Goal: Task Accomplishment & Management: Manage account settings

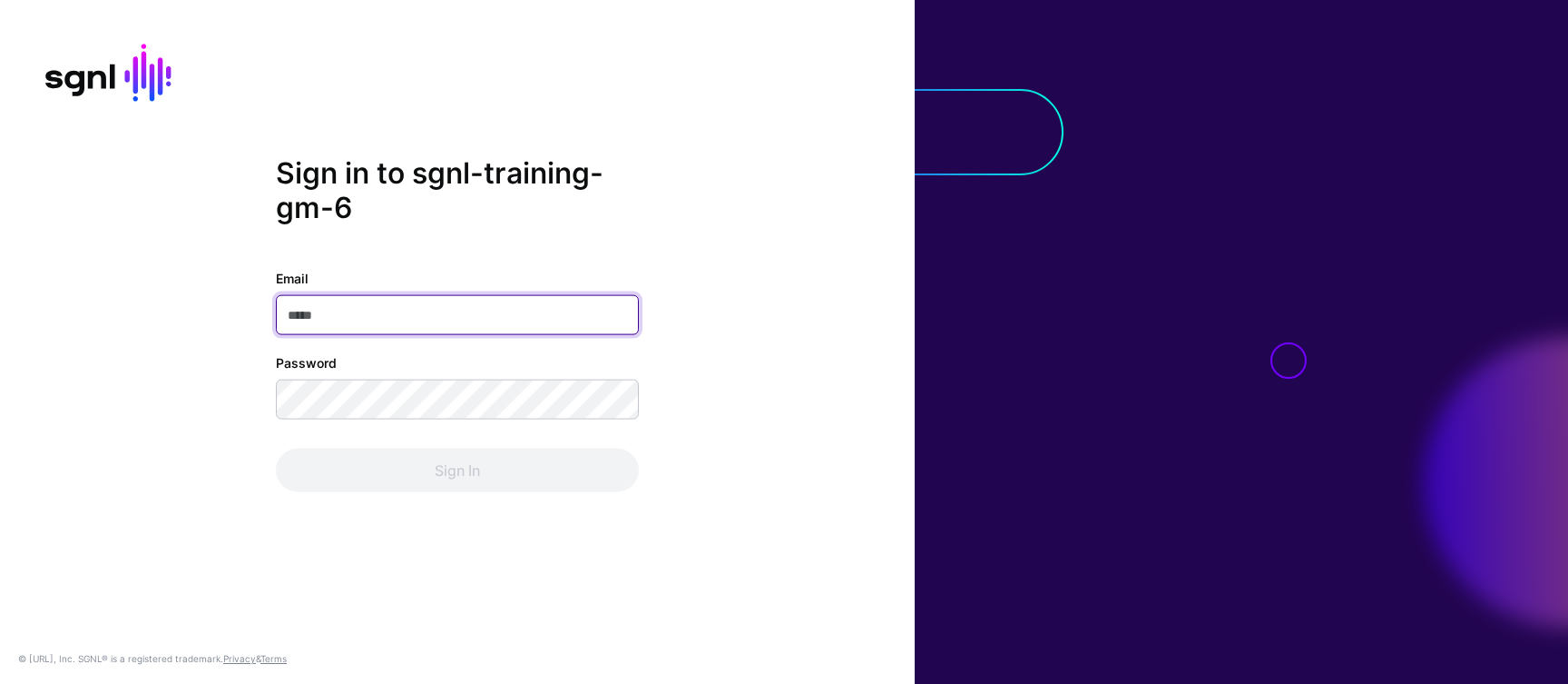
click at [333, 326] on input "Email" at bounding box center [457, 316] width 363 height 40
paste input "**********"
type input "**********"
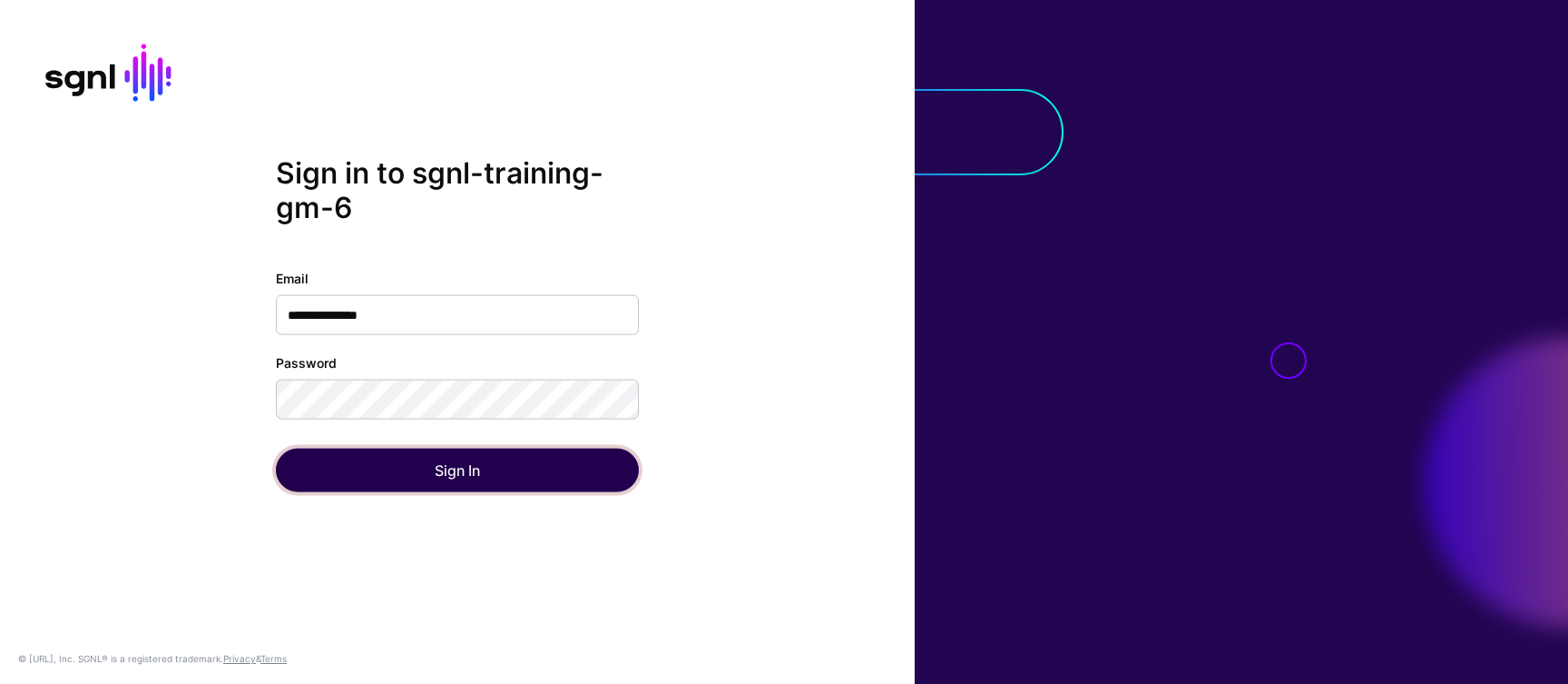
click at [419, 482] on button "Sign In" at bounding box center [457, 470] width 363 height 44
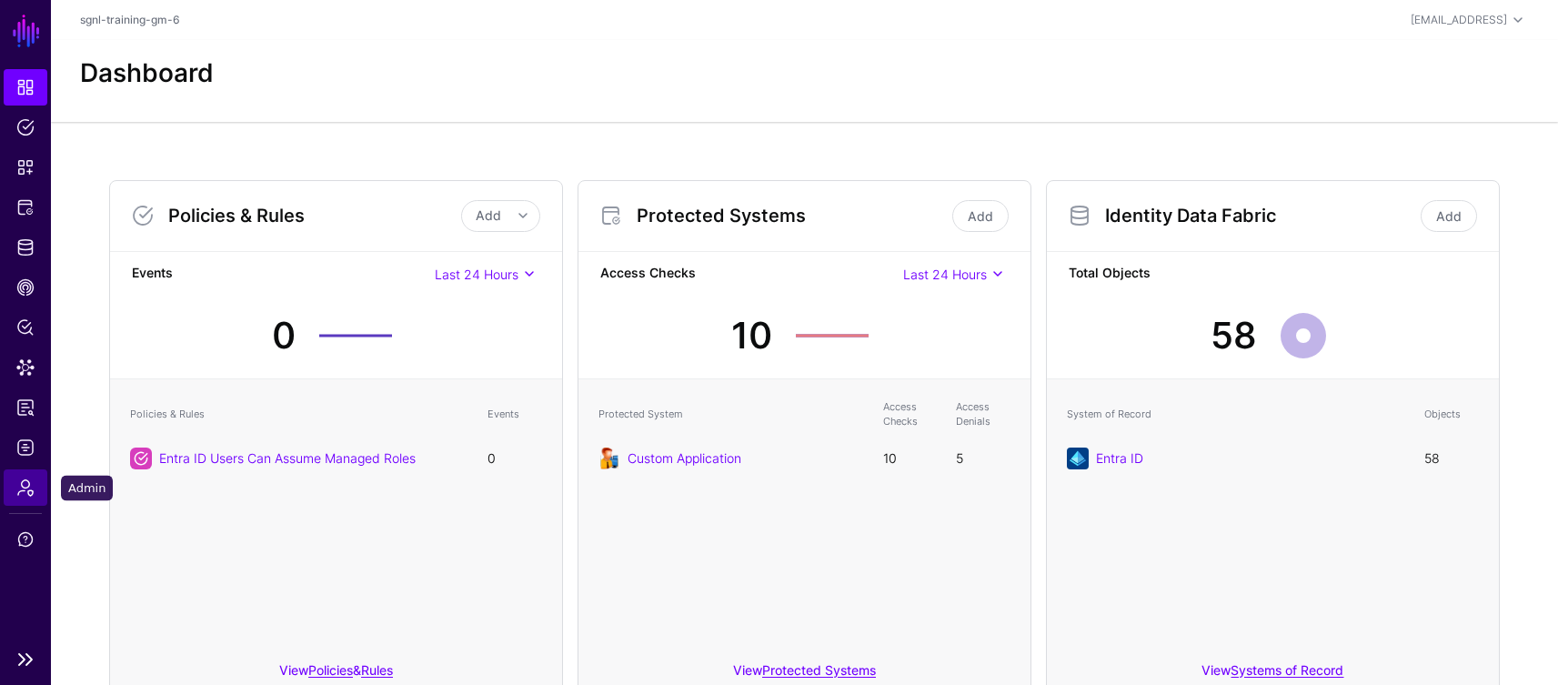
click at [24, 489] on span "Admin" at bounding box center [25, 487] width 18 height 18
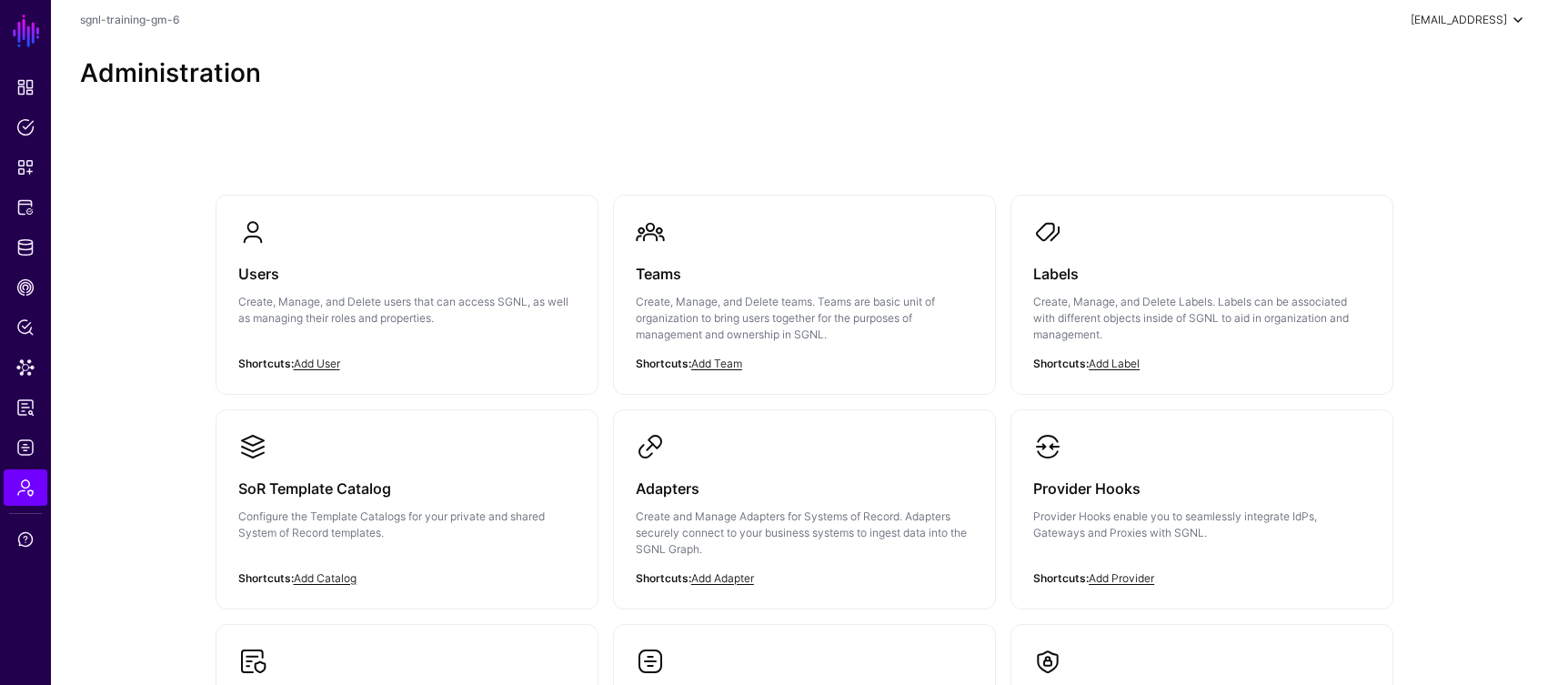
click at [1518, 22] on span at bounding box center [1518, 20] width 22 height 22
click at [846, 120] on div "Administration" at bounding box center [804, 81] width 1507 height 82
click at [23, 105] on link "Dashboard" at bounding box center [26, 87] width 44 height 36
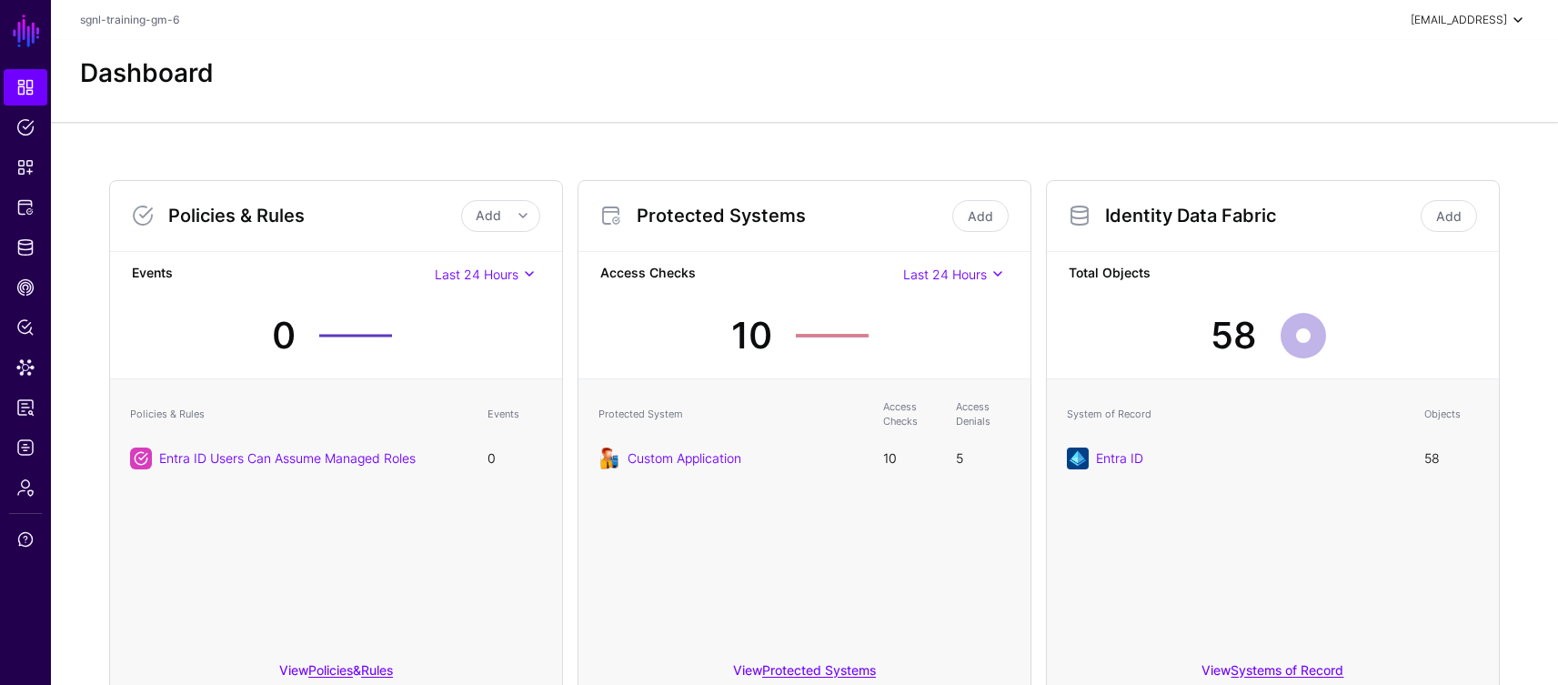
click at [1499, 17] on div "[EMAIL_ADDRESS]" at bounding box center [1458, 20] width 96 height 16
click at [1378, 127] on span "sgnl-training-gm-6" at bounding box center [1414, 122] width 95 height 16
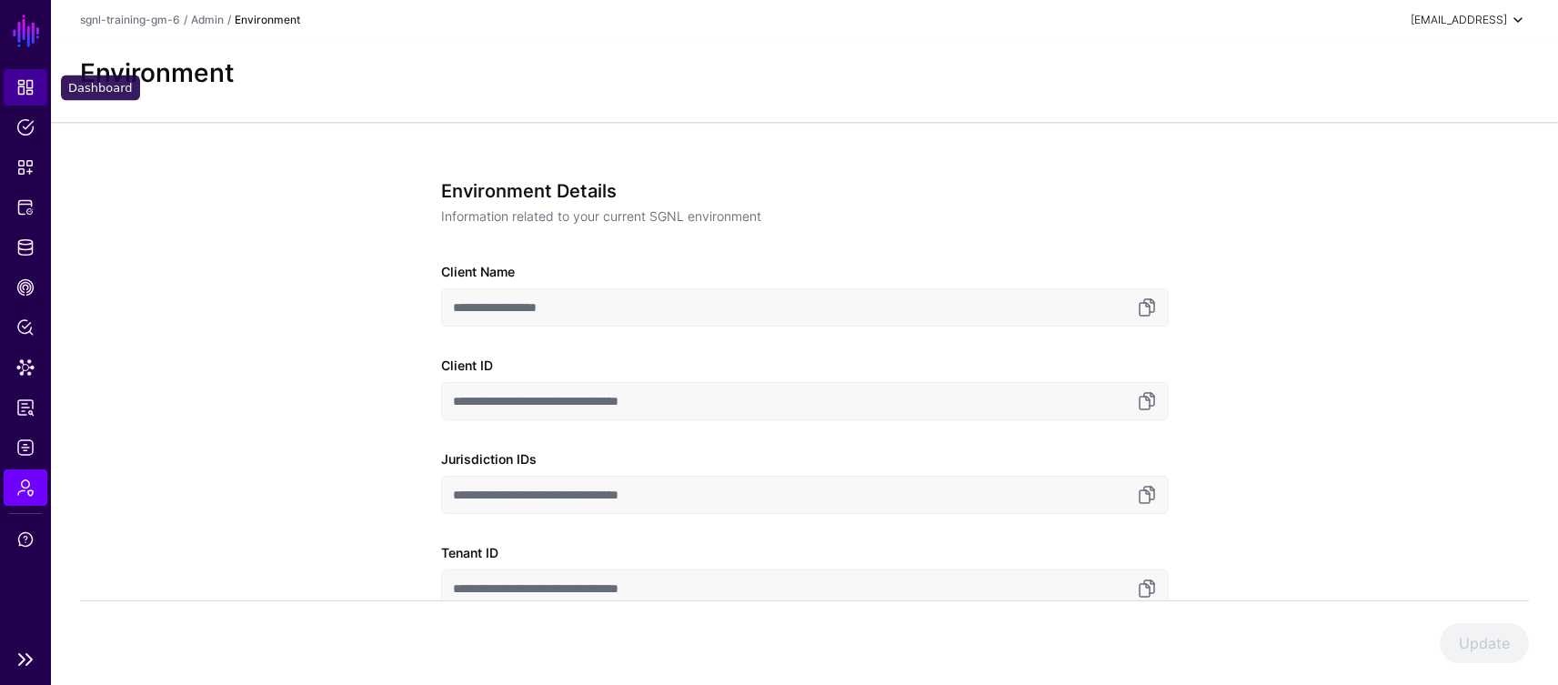
click at [31, 86] on span "Dashboard" at bounding box center [25, 87] width 18 height 18
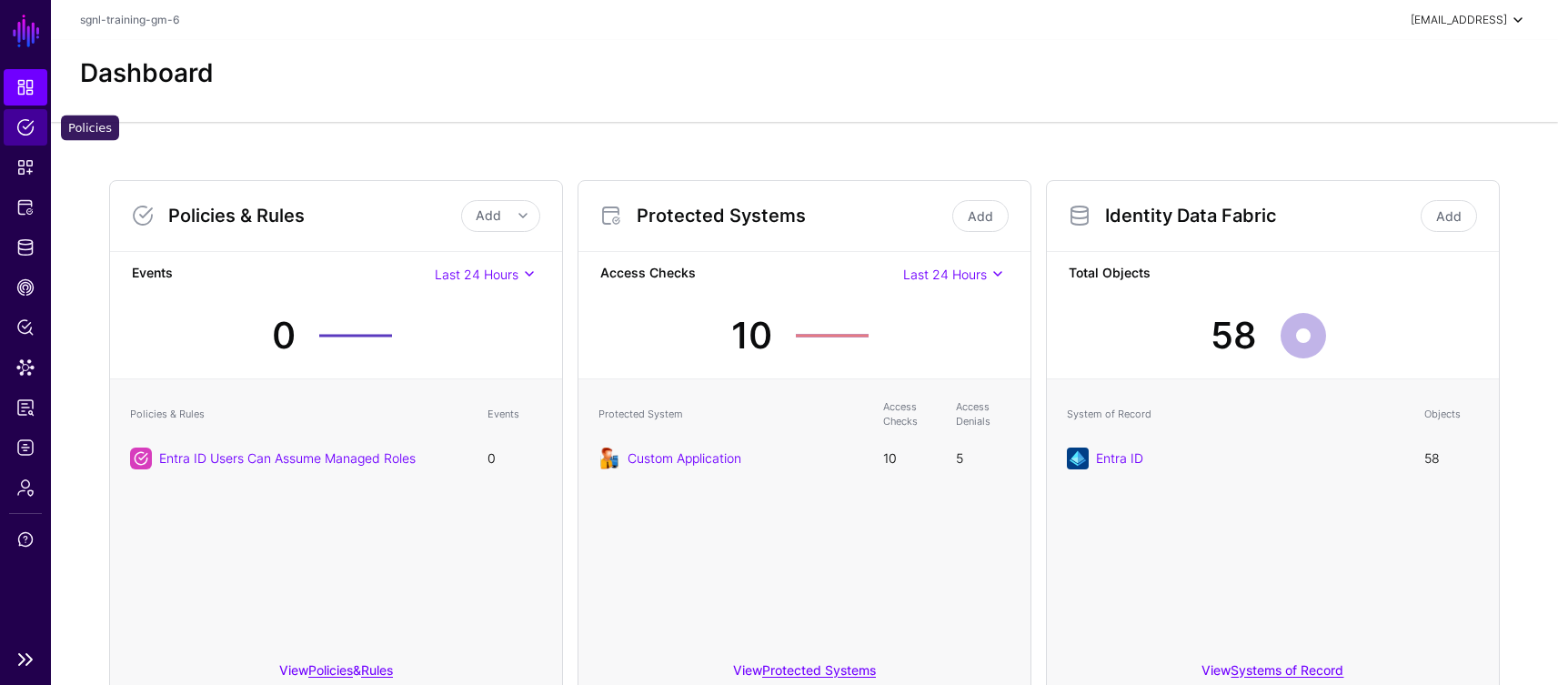
click at [25, 137] on link "Policies" at bounding box center [26, 127] width 44 height 36
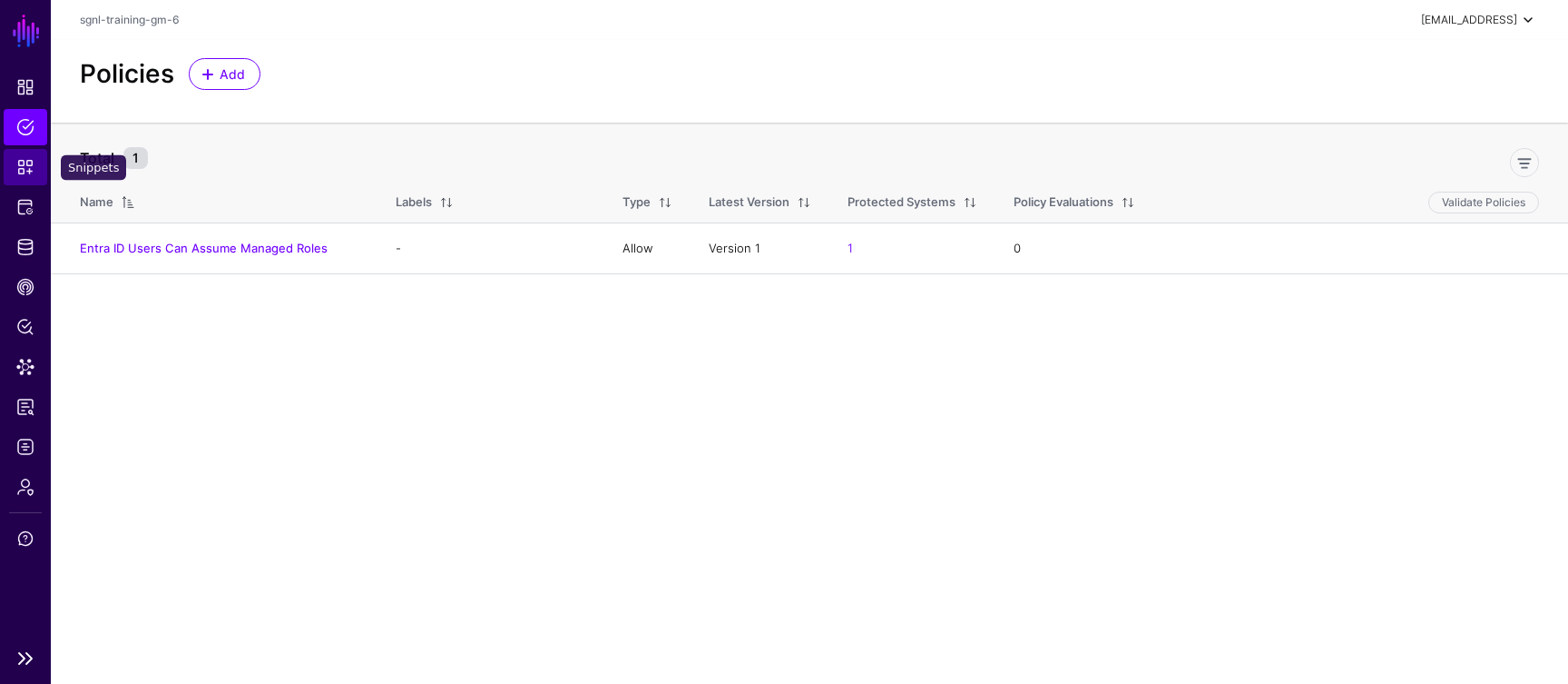
click at [30, 181] on link "Snippets" at bounding box center [26, 167] width 44 height 36
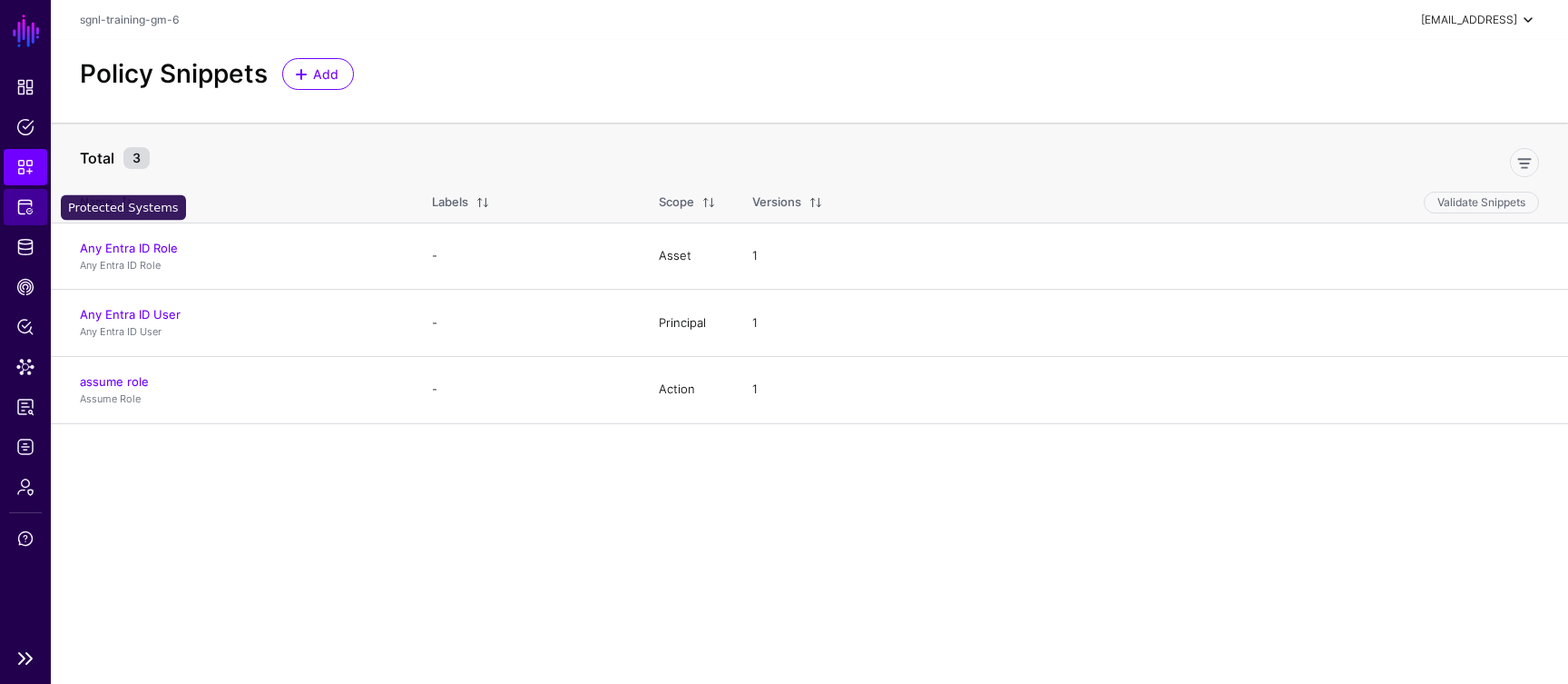
click at [28, 221] on link "Protected Systems" at bounding box center [26, 207] width 44 height 36
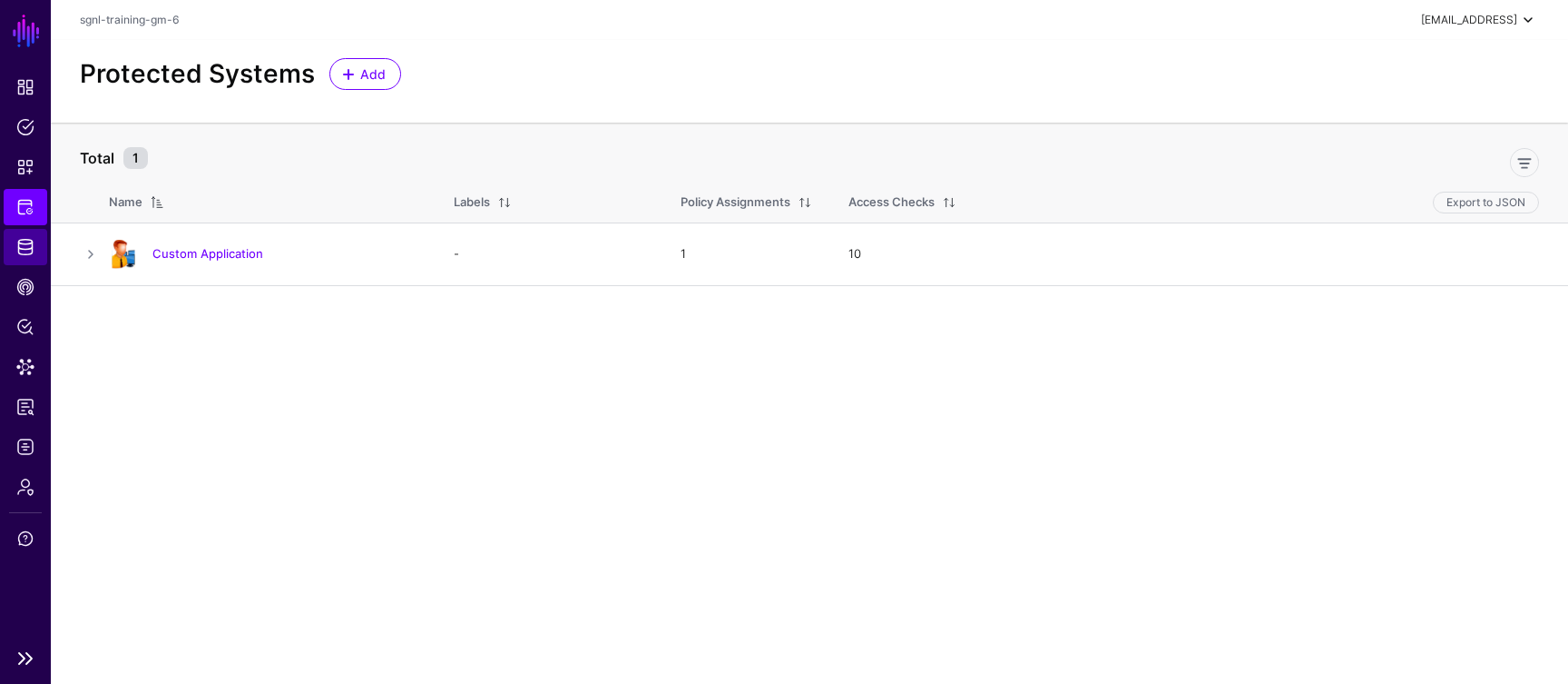
click at [18, 255] on span "Identity Data Fabric" at bounding box center [25, 247] width 18 height 18
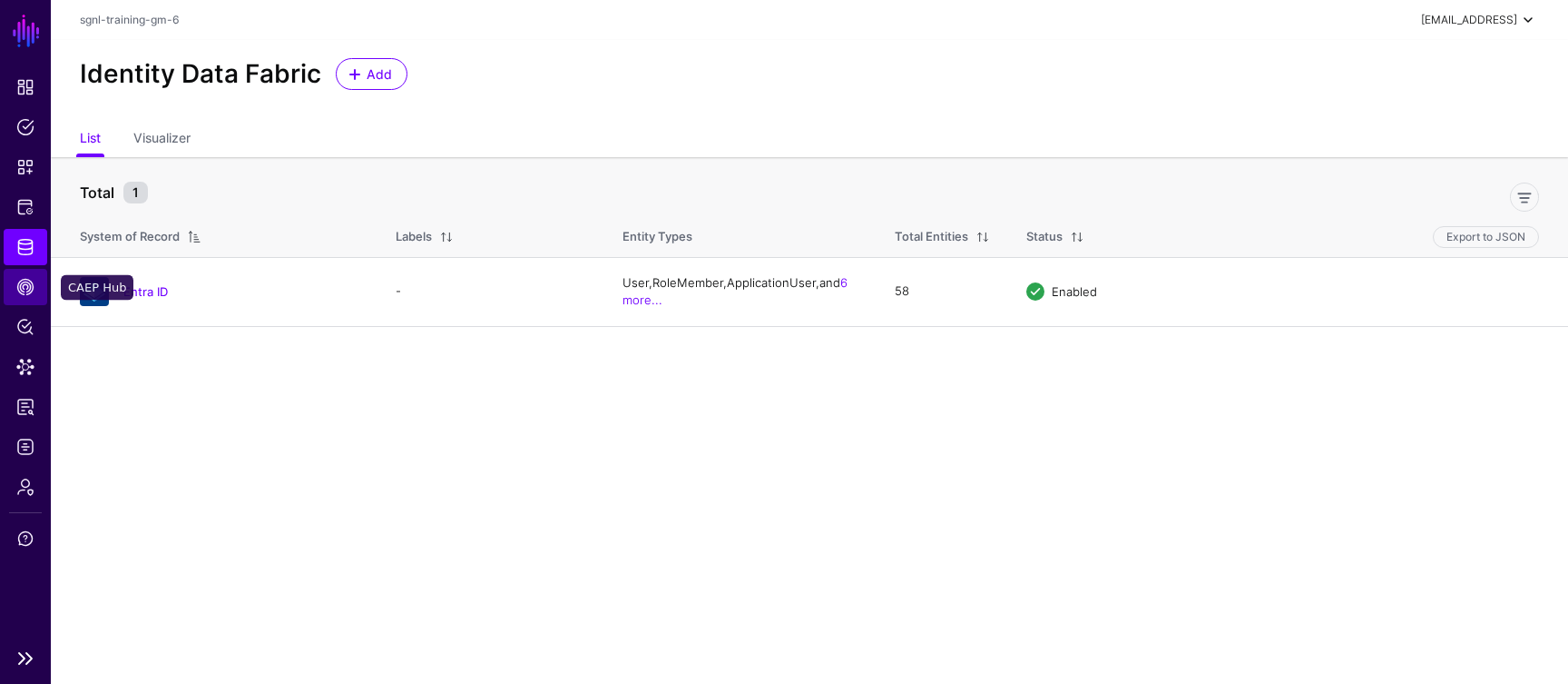
click at [19, 295] on span "CAEP Hub" at bounding box center [25, 287] width 18 height 18
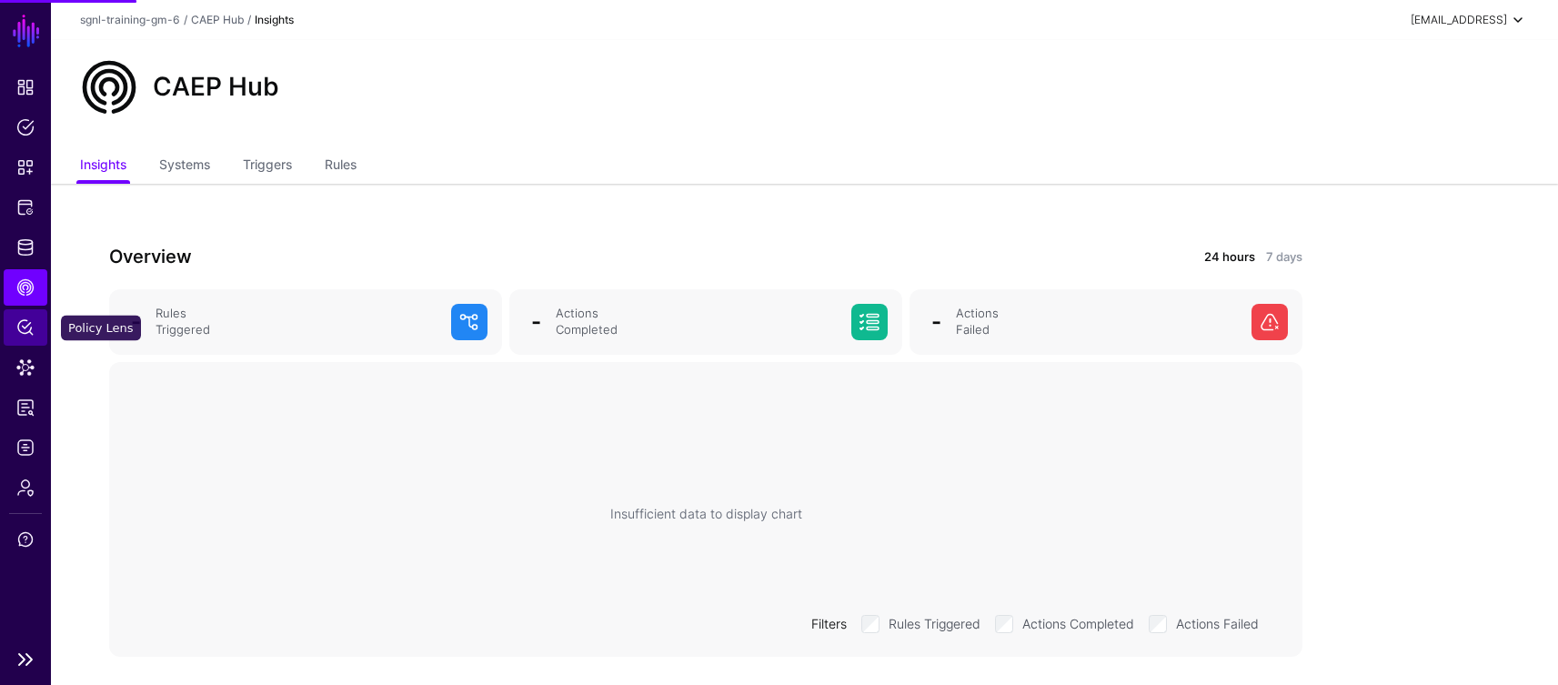
click at [23, 320] on span "Policy Lens" at bounding box center [25, 327] width 18 height 18
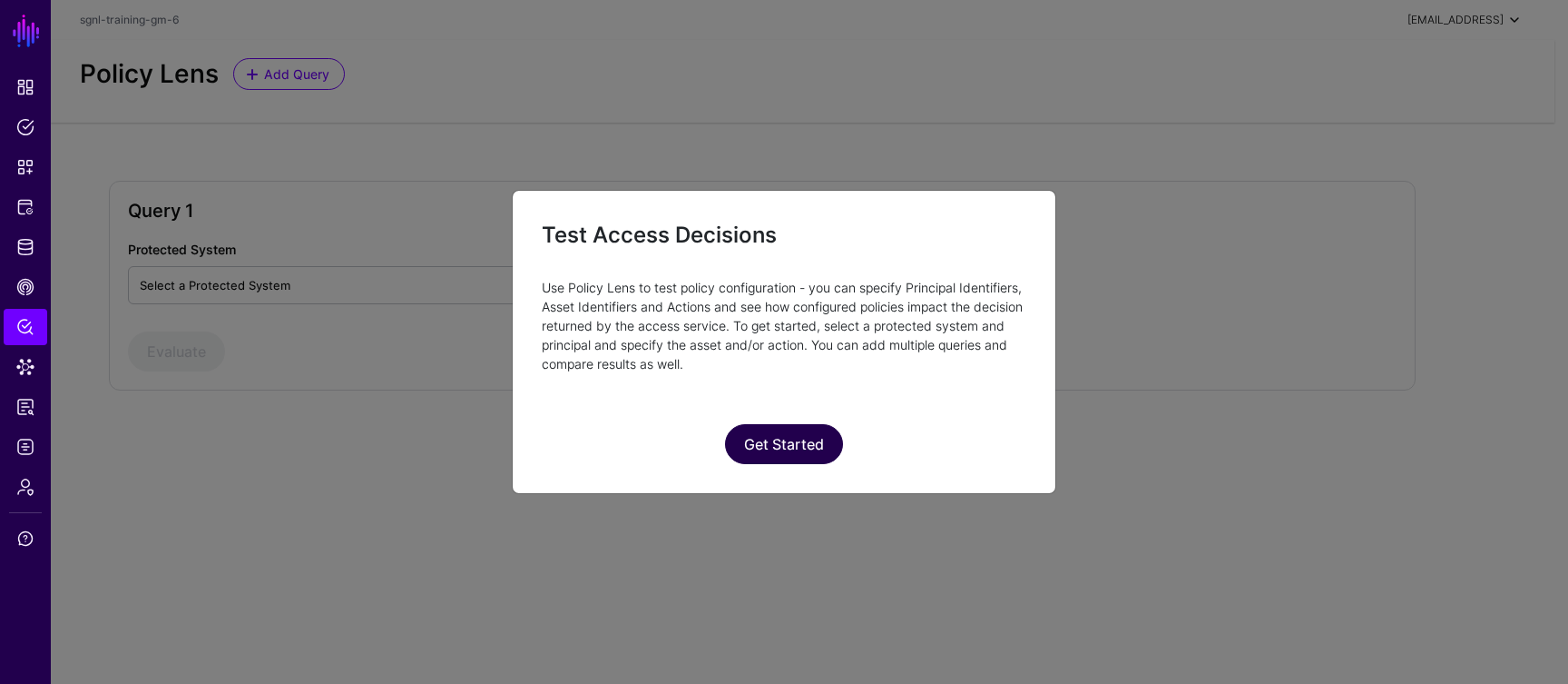
click at [819, 457] on button "Get Started" at bounding box center [784, 444] width 118 height 40
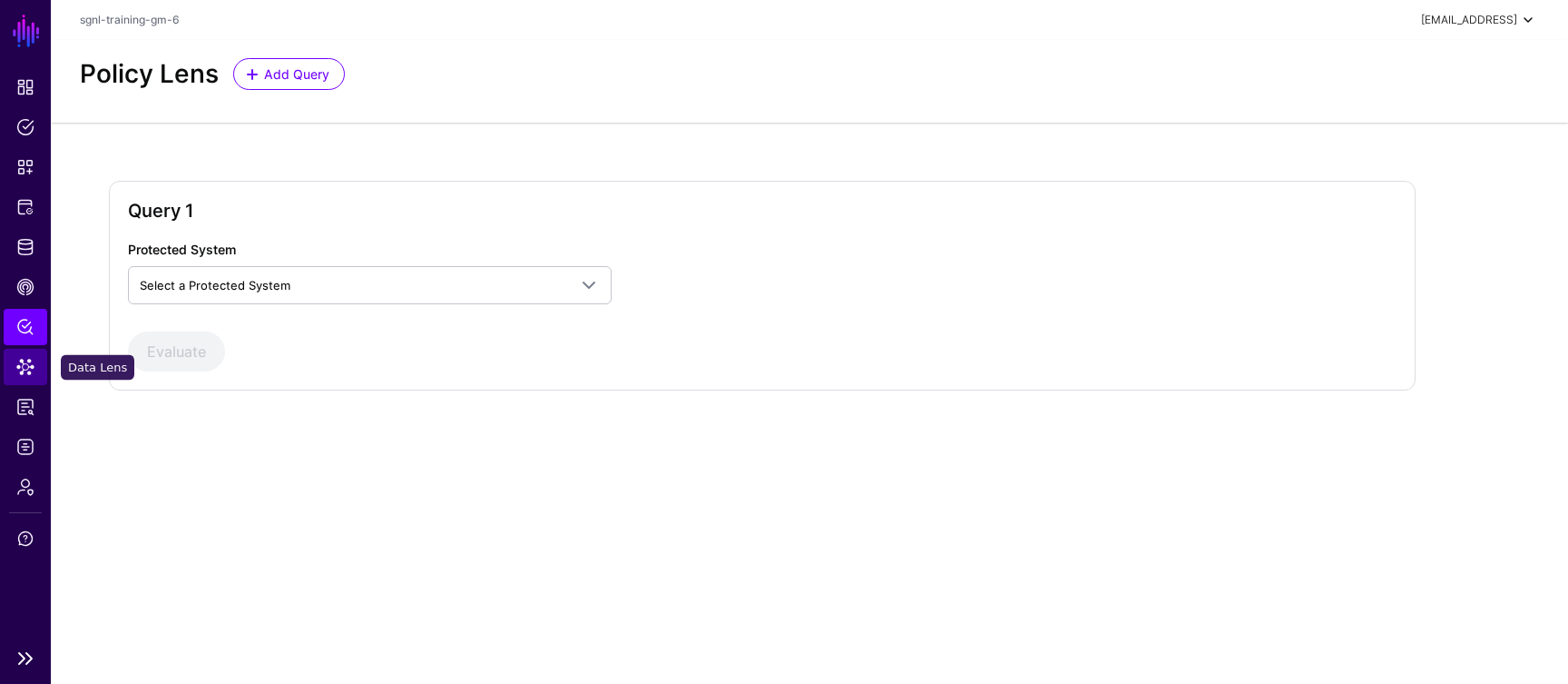
click at [35, 367] on link "Data Lens" at bounding box center [26, 366] width 44 height 36
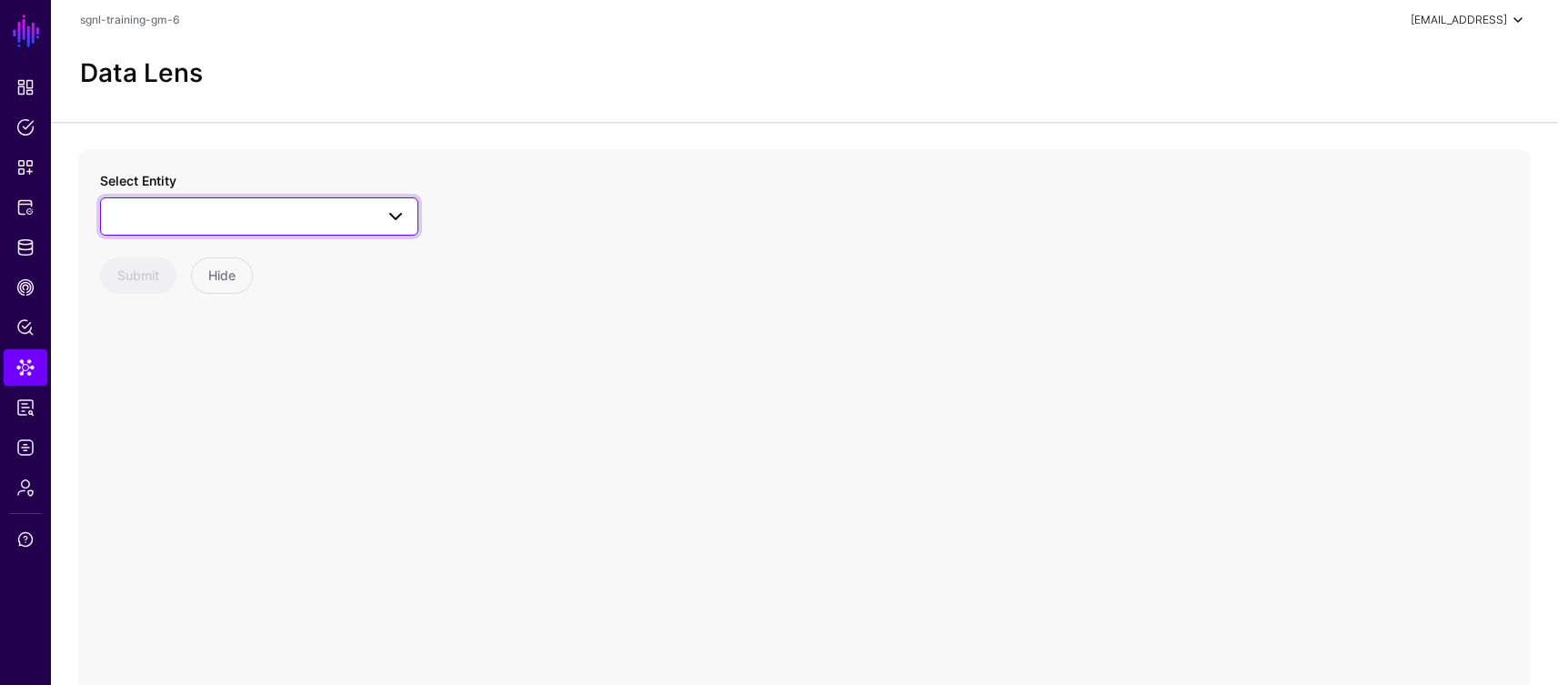
click at [171, 214] on span at bounding box center [259, 216] width 295 height 22
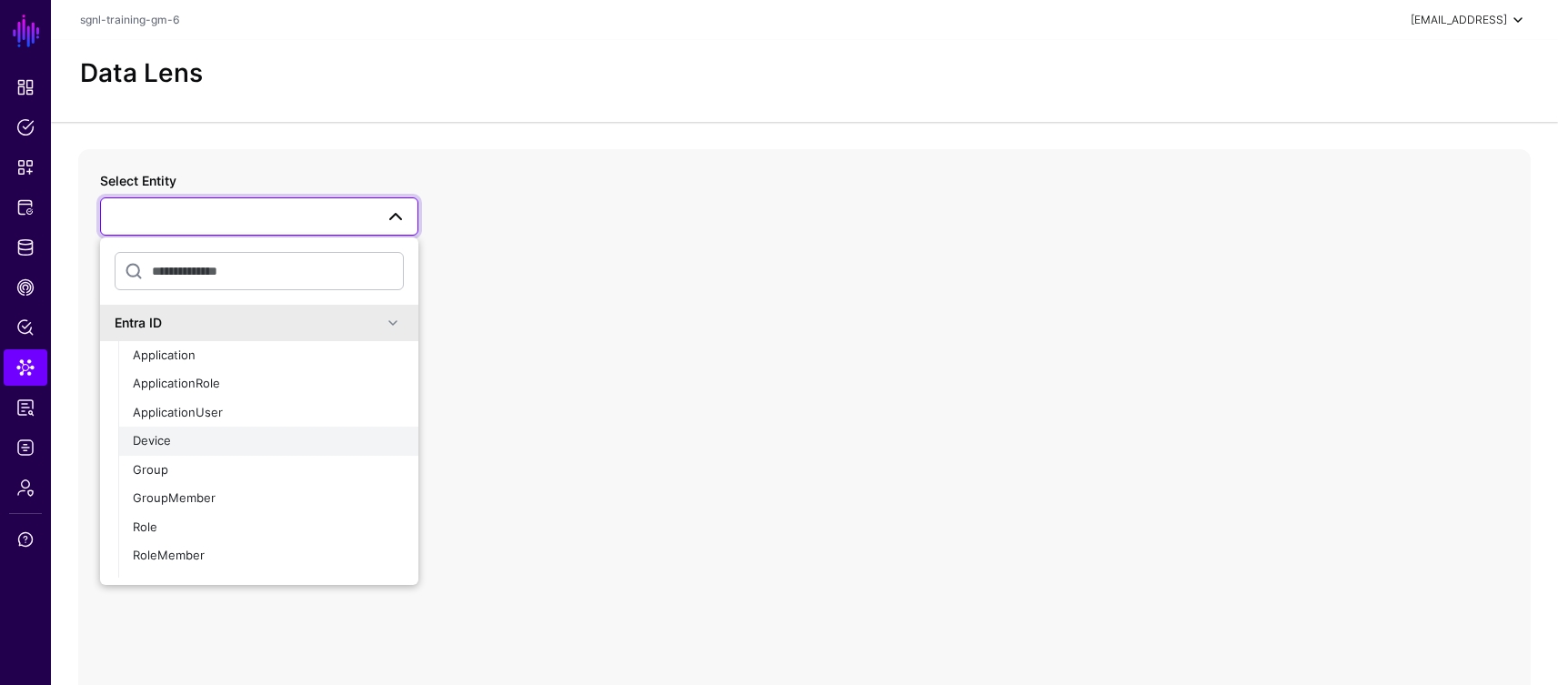
click at [160, 445] on span "Device" at bounding box center [152, 440] width 38 height 15
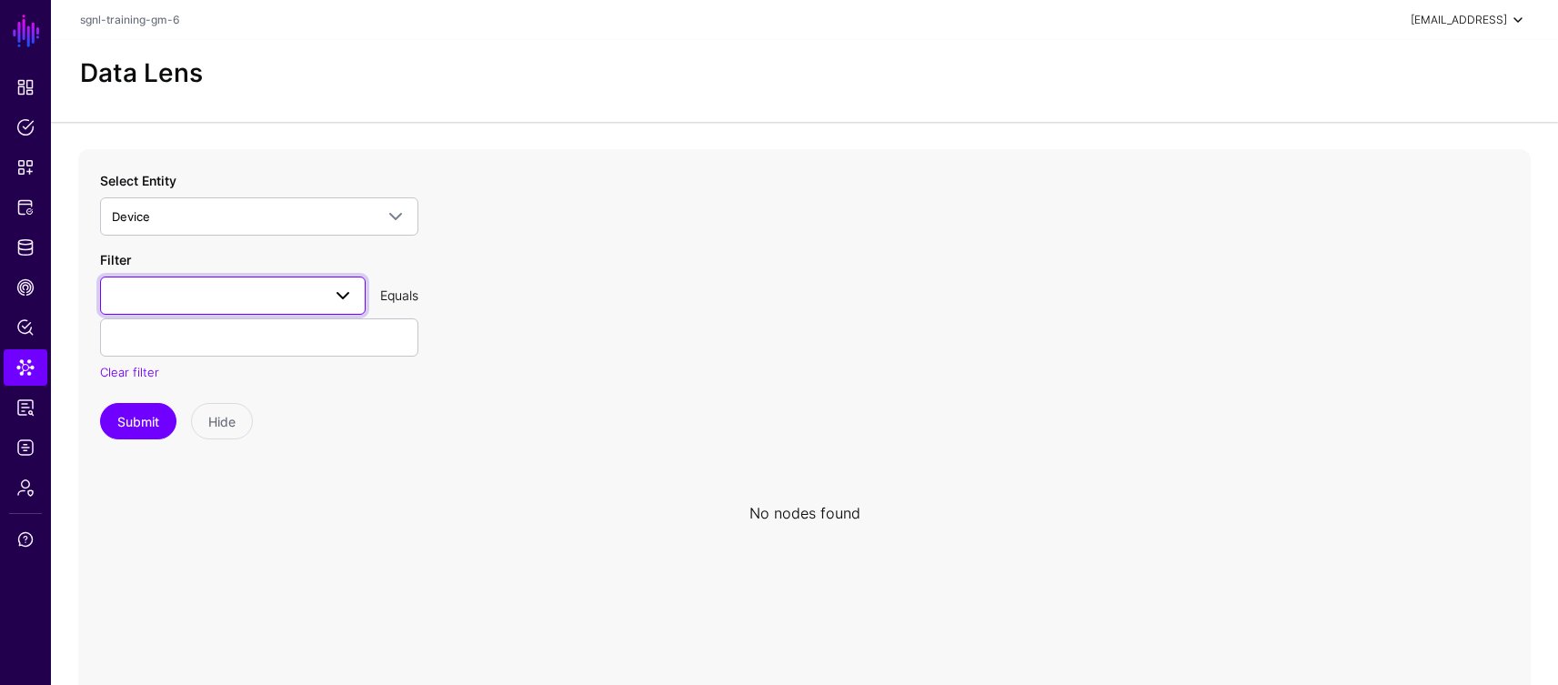
click at [159, 304] on span at bounding box center [233, 296] width 242 height 22
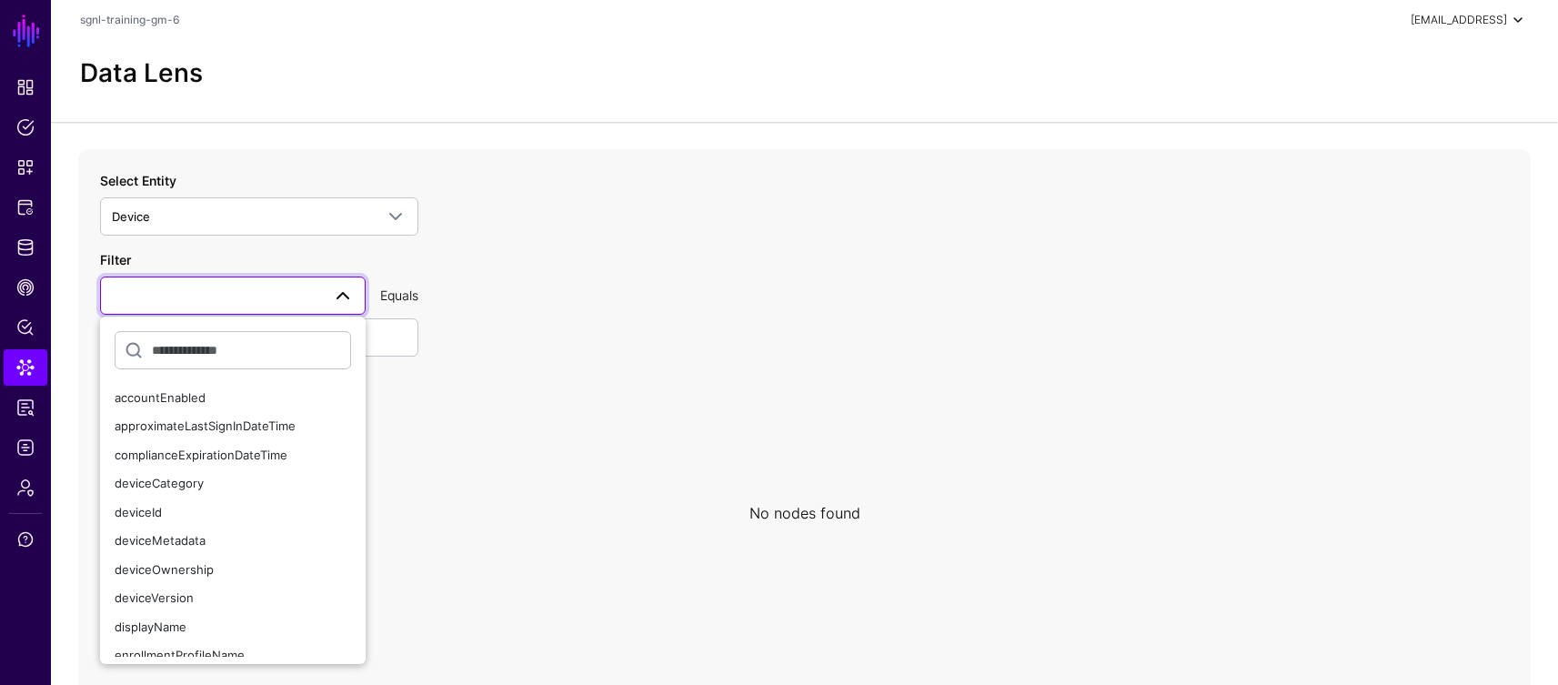
click at [598, 213] on icon at bounding box center [804, 512] width 1452 height 727
click at [25, 660] on link at bounding box center [25, 659] width 51 height 22
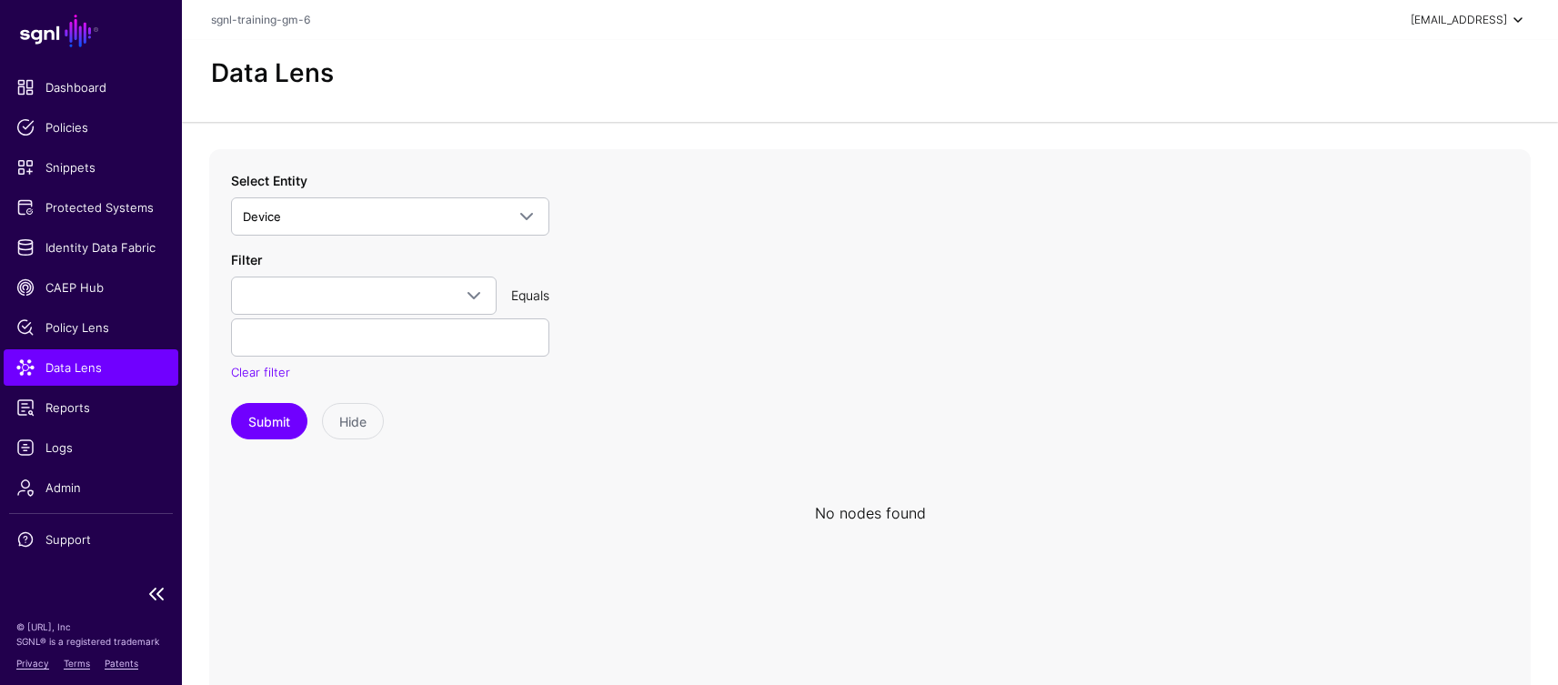
click at [93, 66] on nav "SGNL Dashboard Policies Snippets Protected Systems Identity Data Fabric CAEP Hu…" at bounding box center [91, 342] width 182 height 685
click at [94, 82] on span "Dashboard" at bounding box center [90, 87] width 149 height 18
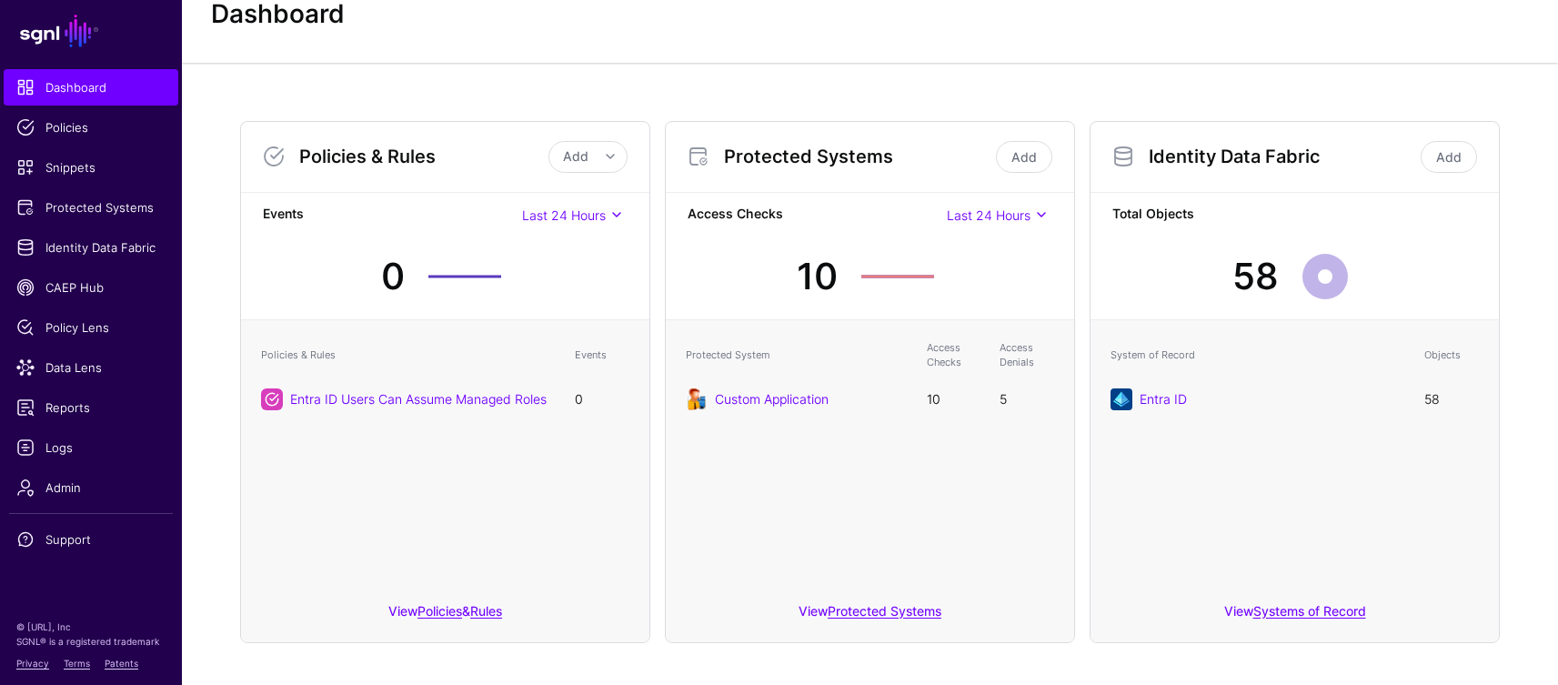
scroll to position [75, 0]
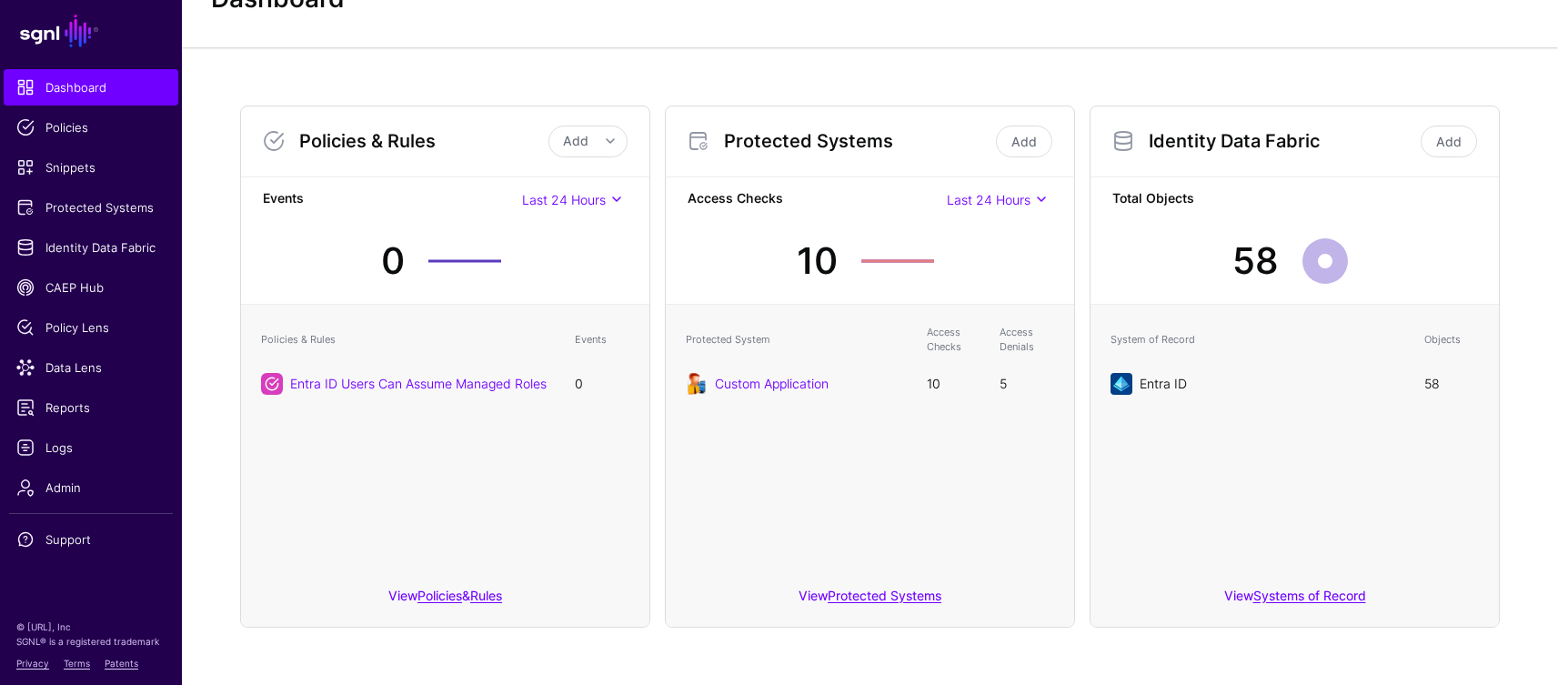
click at [1141, 388] on link "Entra ID" at bounding box center [1162, 383] width 47 height 15
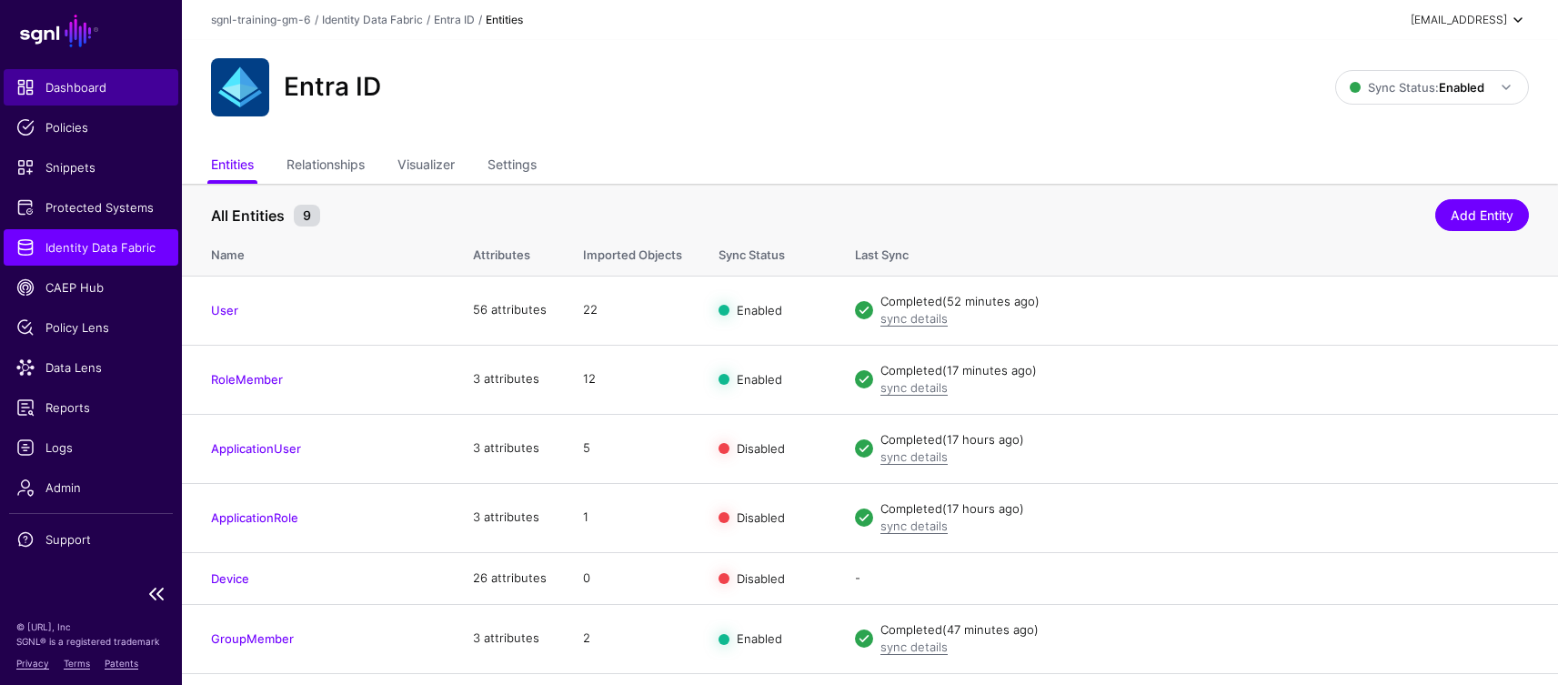
click at [55, 88] on span "Dashboard" at bounding box center [90, 87] width 149 height 18
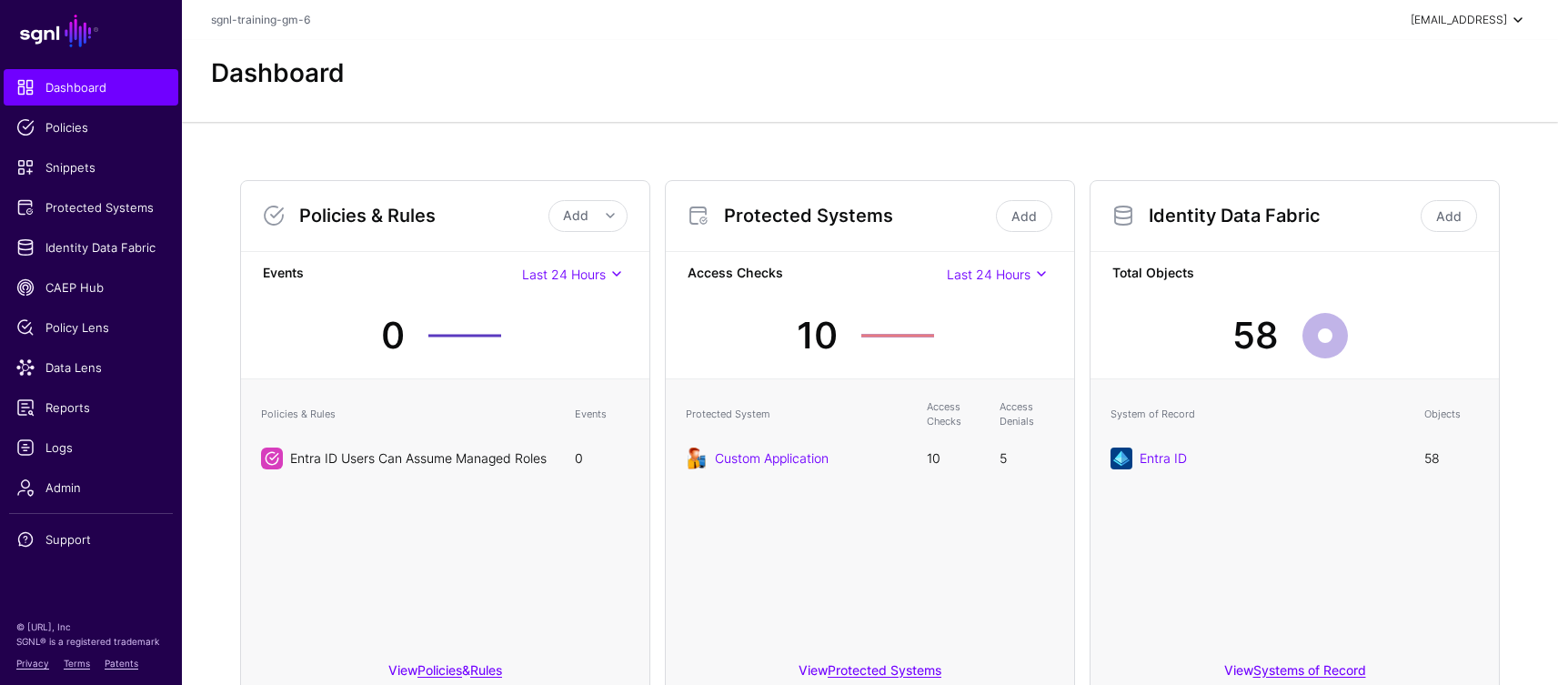
click at [423, 465] on link "Entra ID Users Can Assume Managed Roles" at bounding box center [418, 457] width 256 height 15
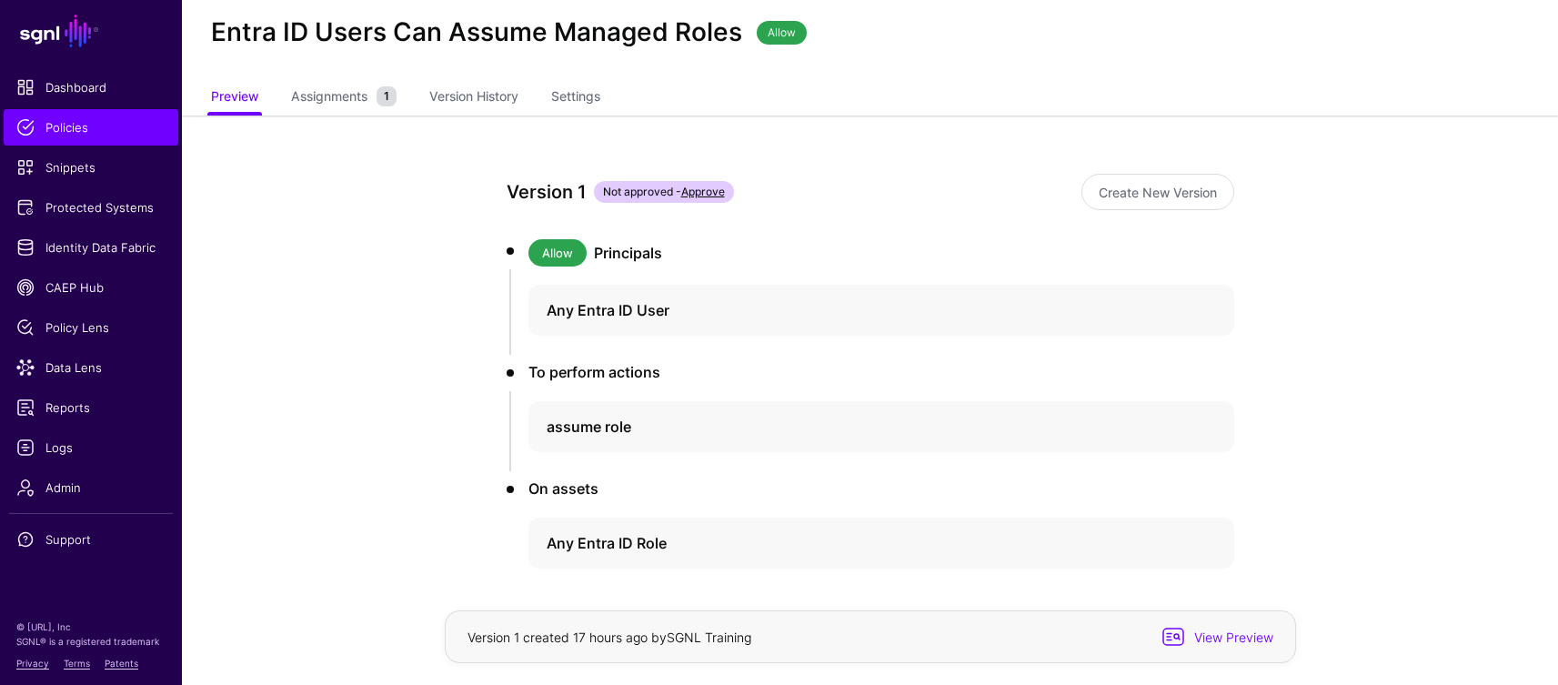
scroll to position [111, 0]
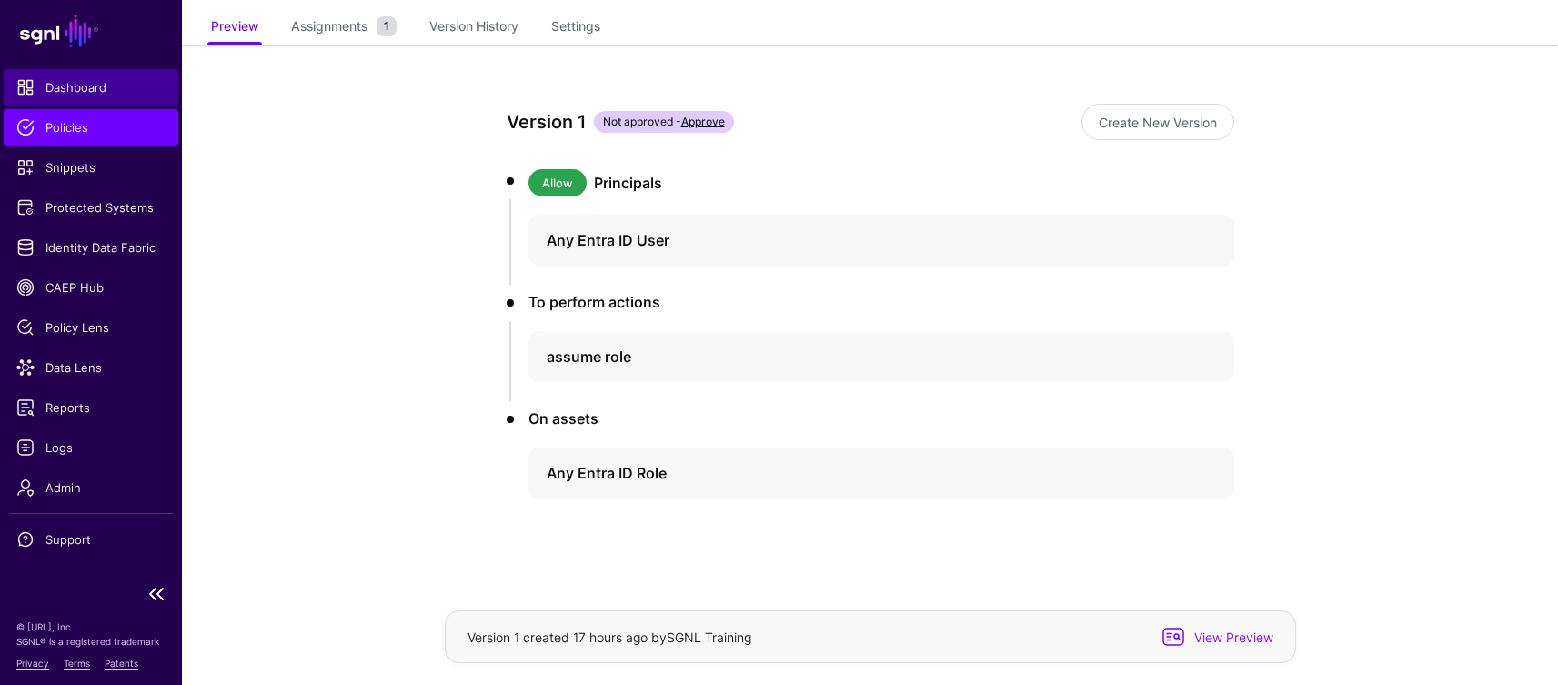
click at [72, 99] on link "Dashboard" at bounding box center [91, 87] width 175 height 36
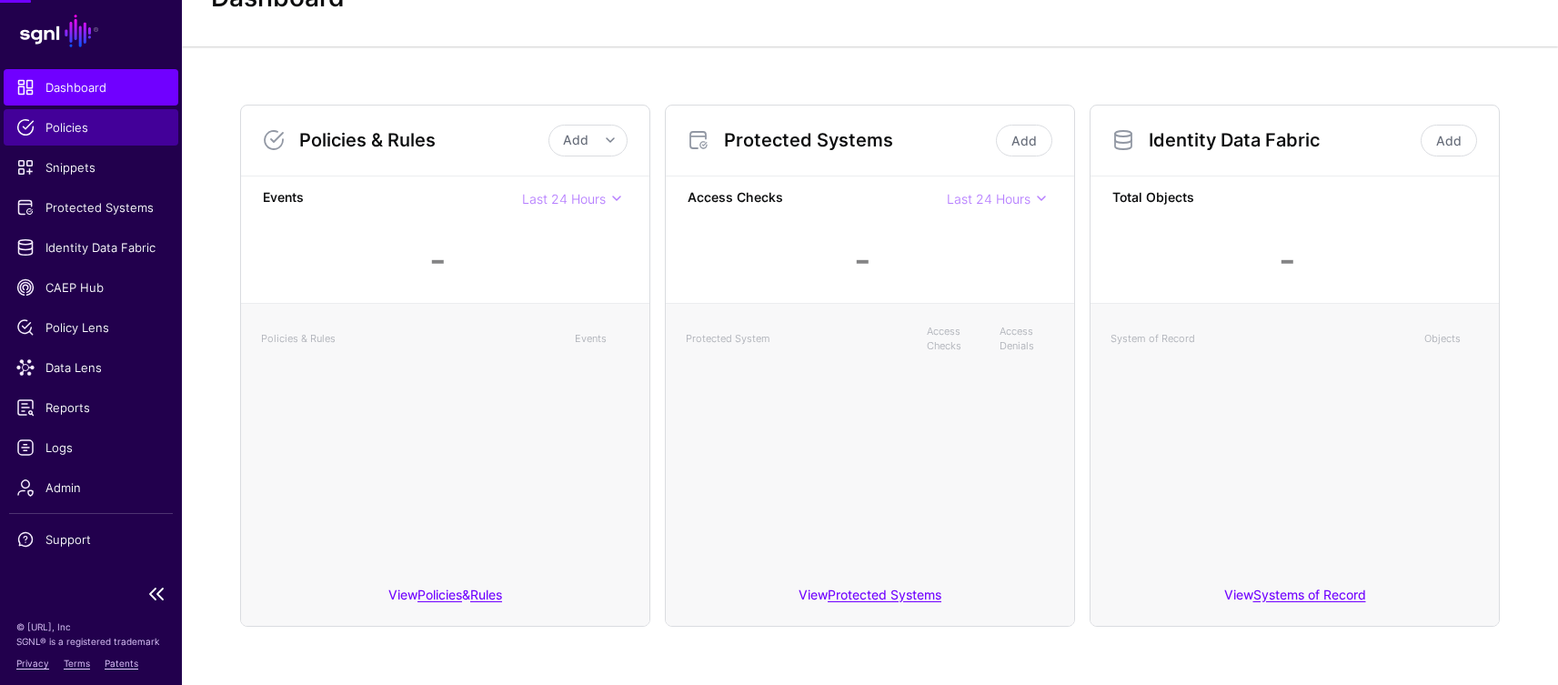
scroll to position [75, 0]
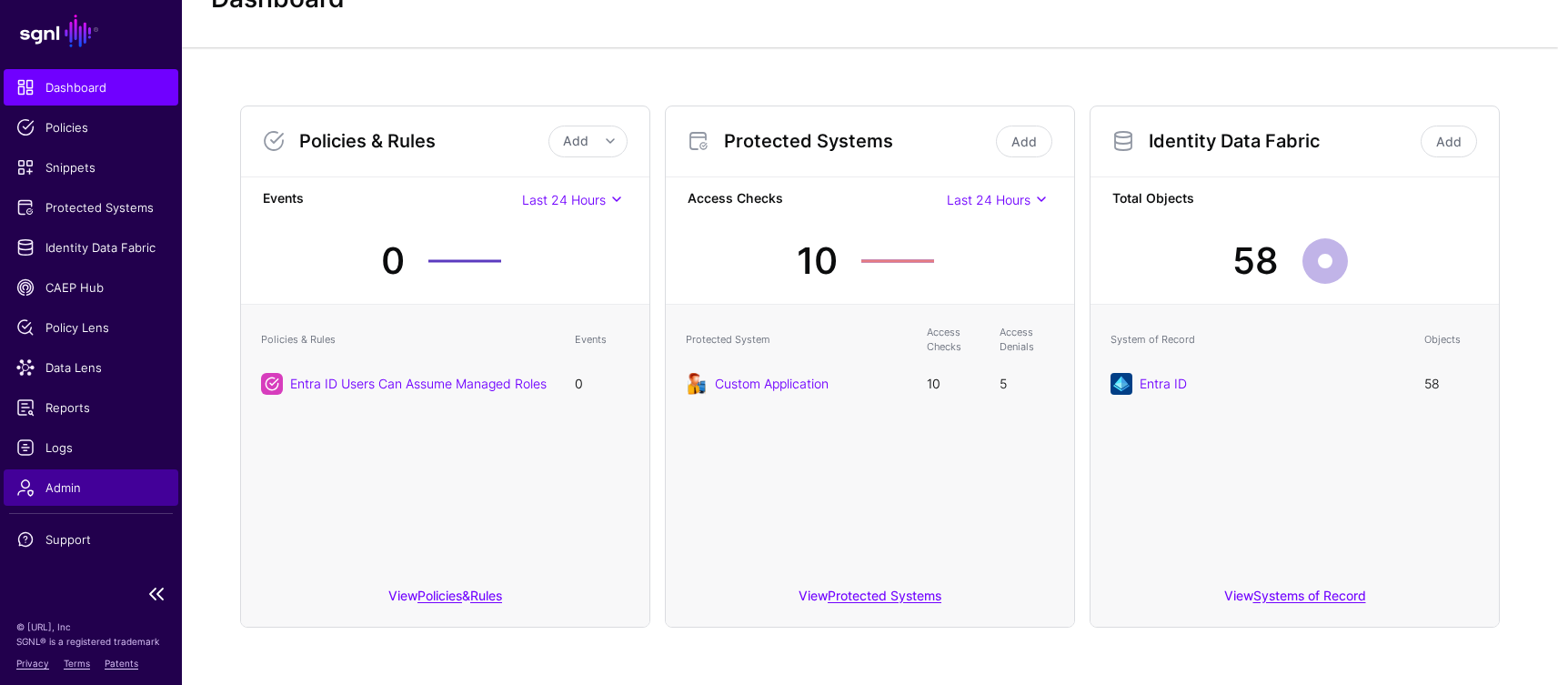
click at [58, 489] on span "Admin" at bounding box center [90, 487] width 149 height 18
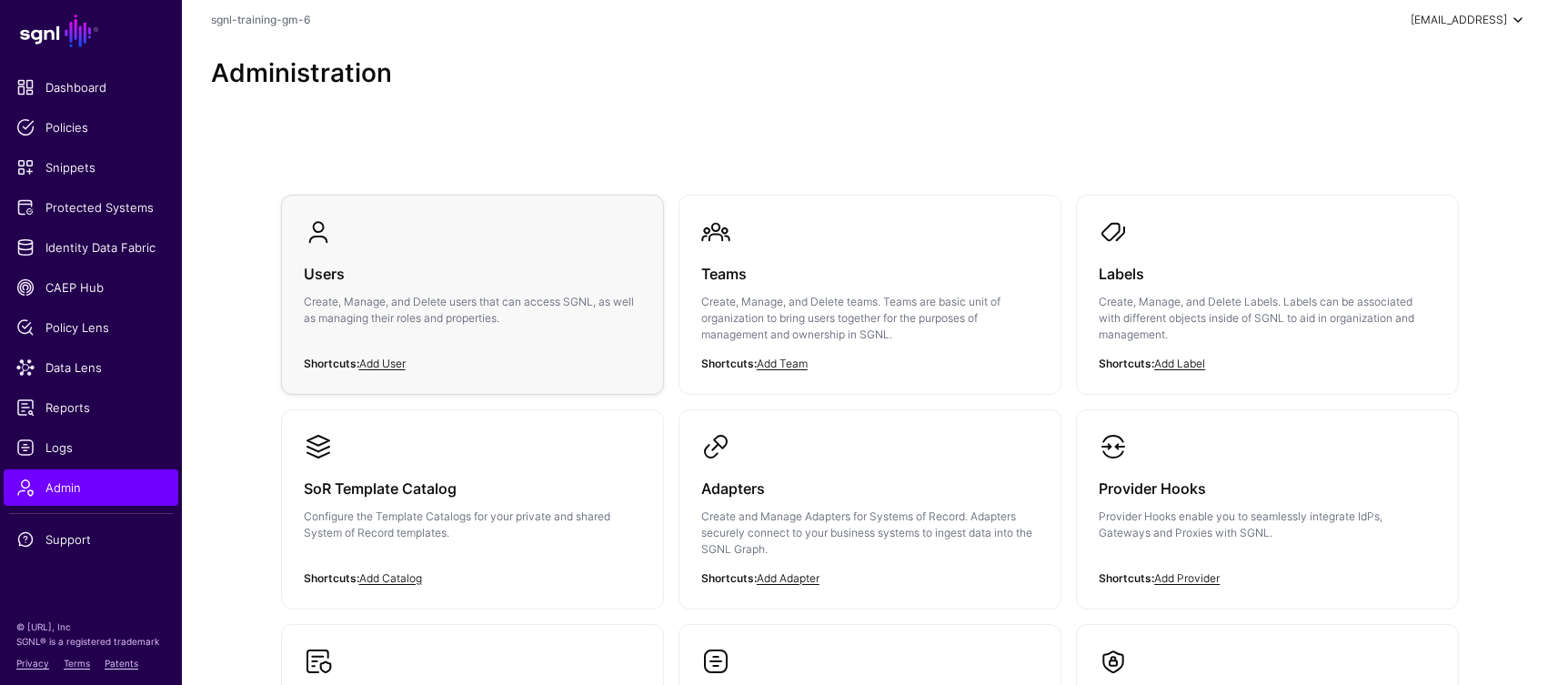
click at [376, 256] on div "Users Create, Manage, and Delete users that can access SGNL, as well as managin…" at bounding box center [472, 300] width 337 height 109
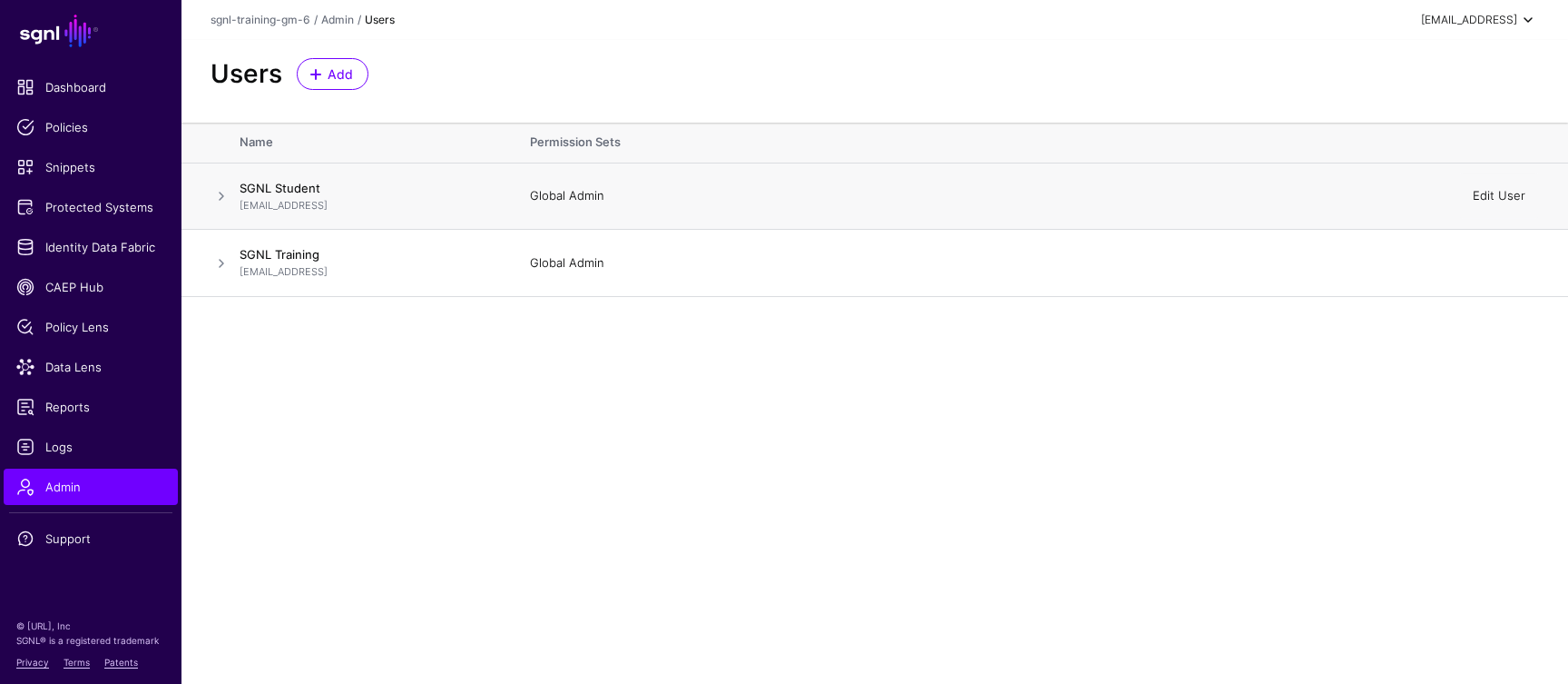
click at [1496, 196] on link "Edit User" at bounding box center [1499, 195] width 53 height 15
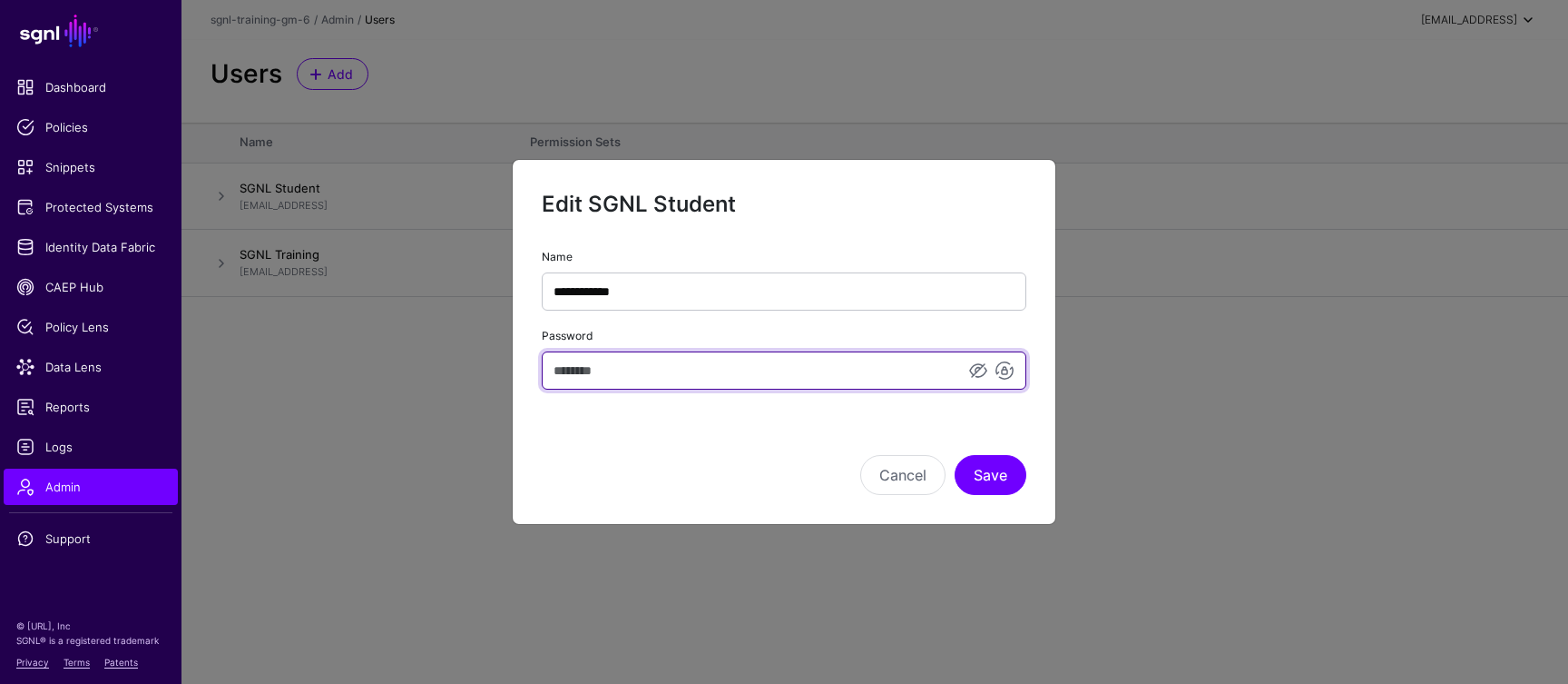
click at [717, 367] on input "Password" at bounding box center [784, 370] width 485 height 38
click at [710, 383] on input "Password" at bounding box center [784, 370] width 485 height 38
type input "*********"
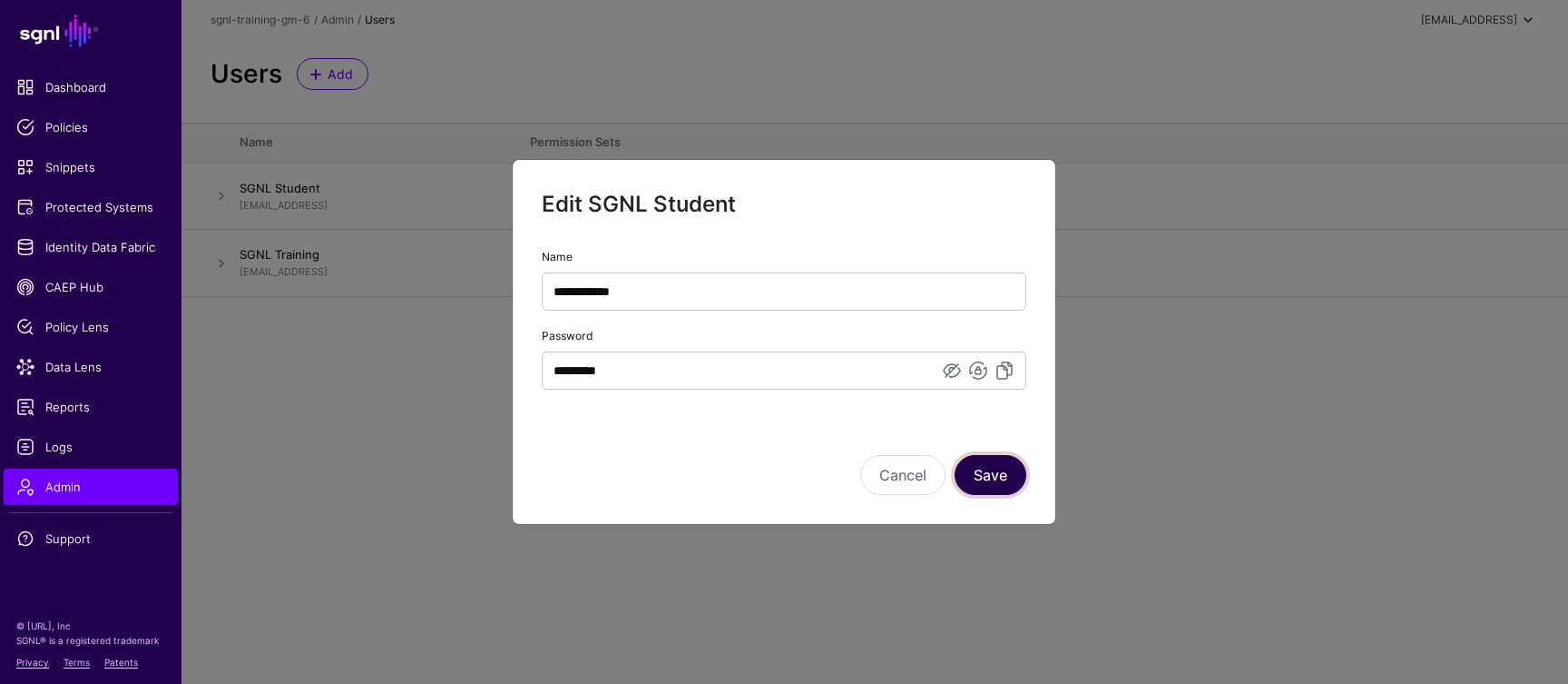
click at [994, 478] on button "Save" at bounding box center [991, 475] width 72 height 40
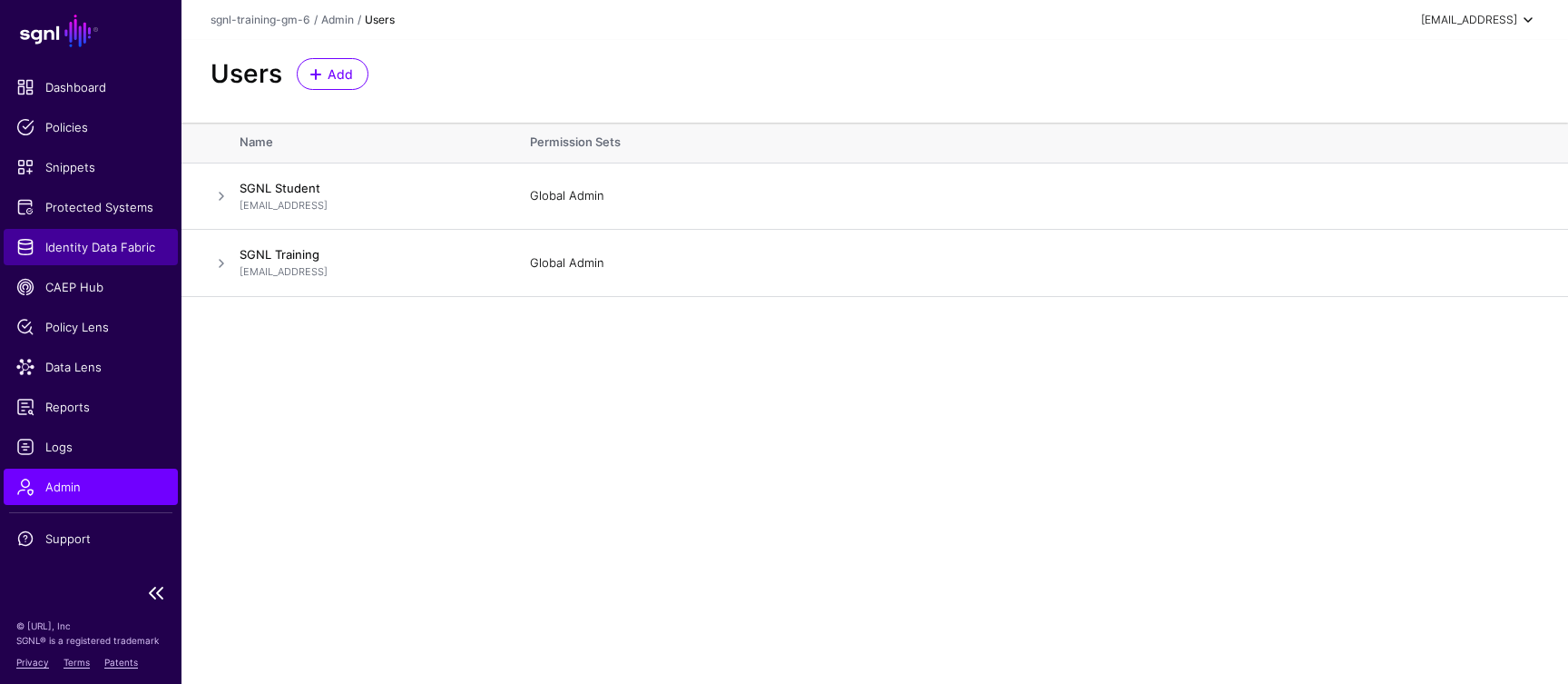
click at [109, 251] on span "Identity Data Fabric" at bounding box center [90, 247] width 149 height 18
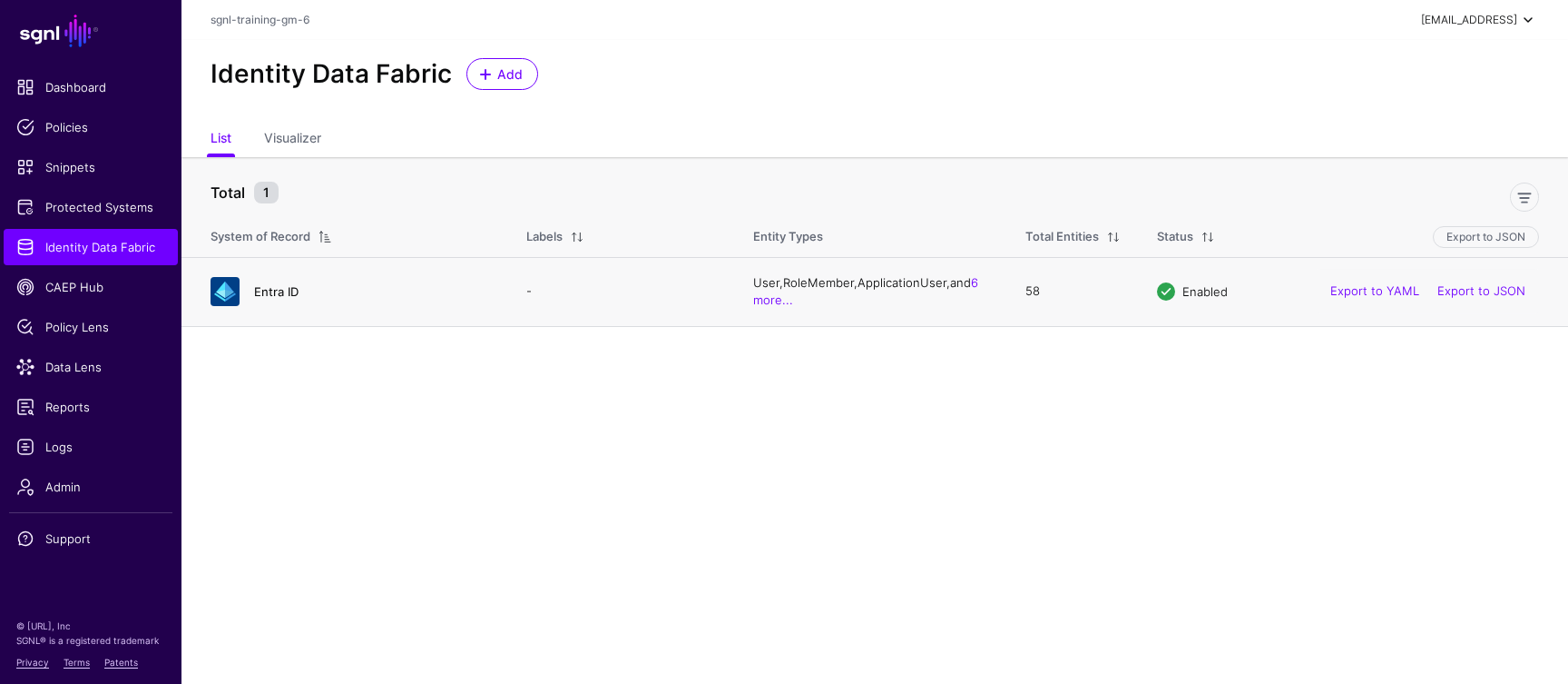
click at [275, 287] on link "Entra ID" at bounding box center [276, 292] width 45 height 15
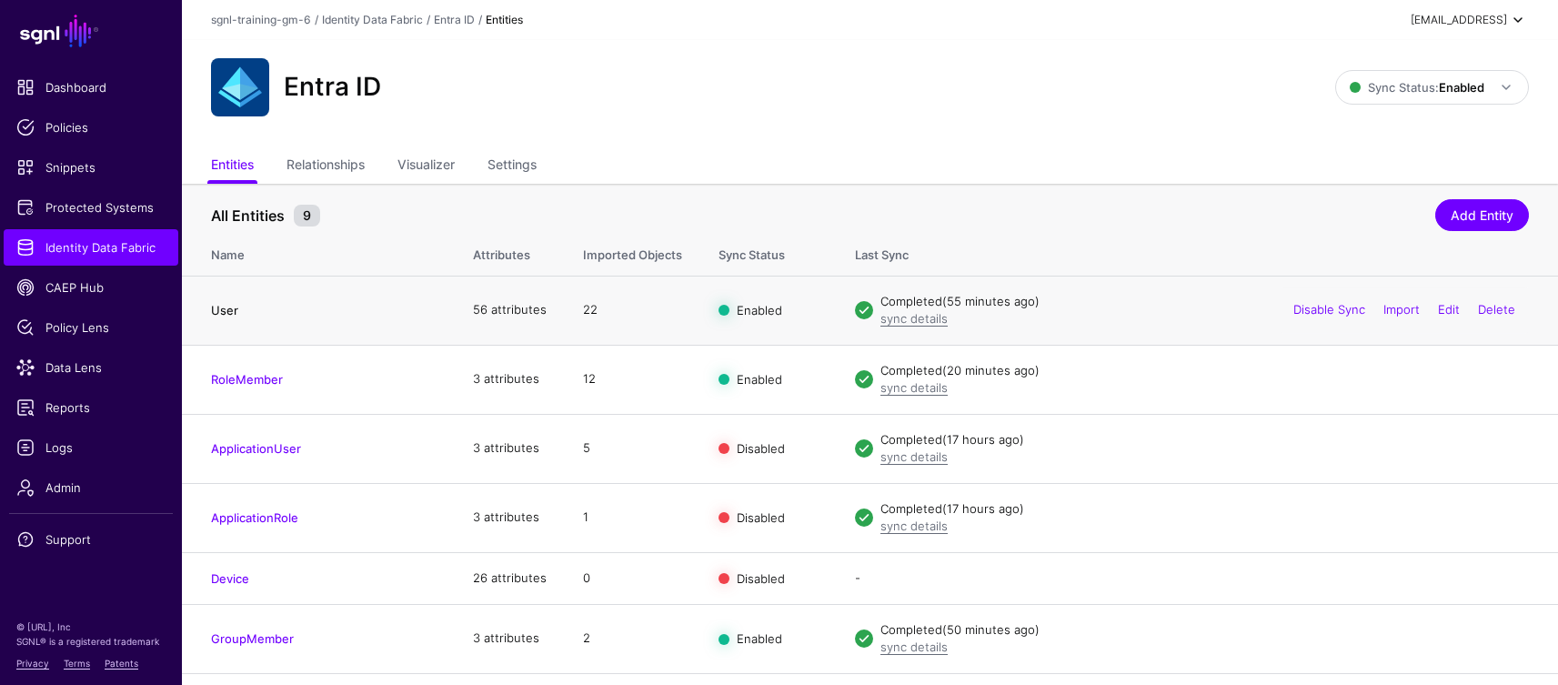
click at [229, 306] on link "User" at bounding box center [224, 310] width 27 height 15
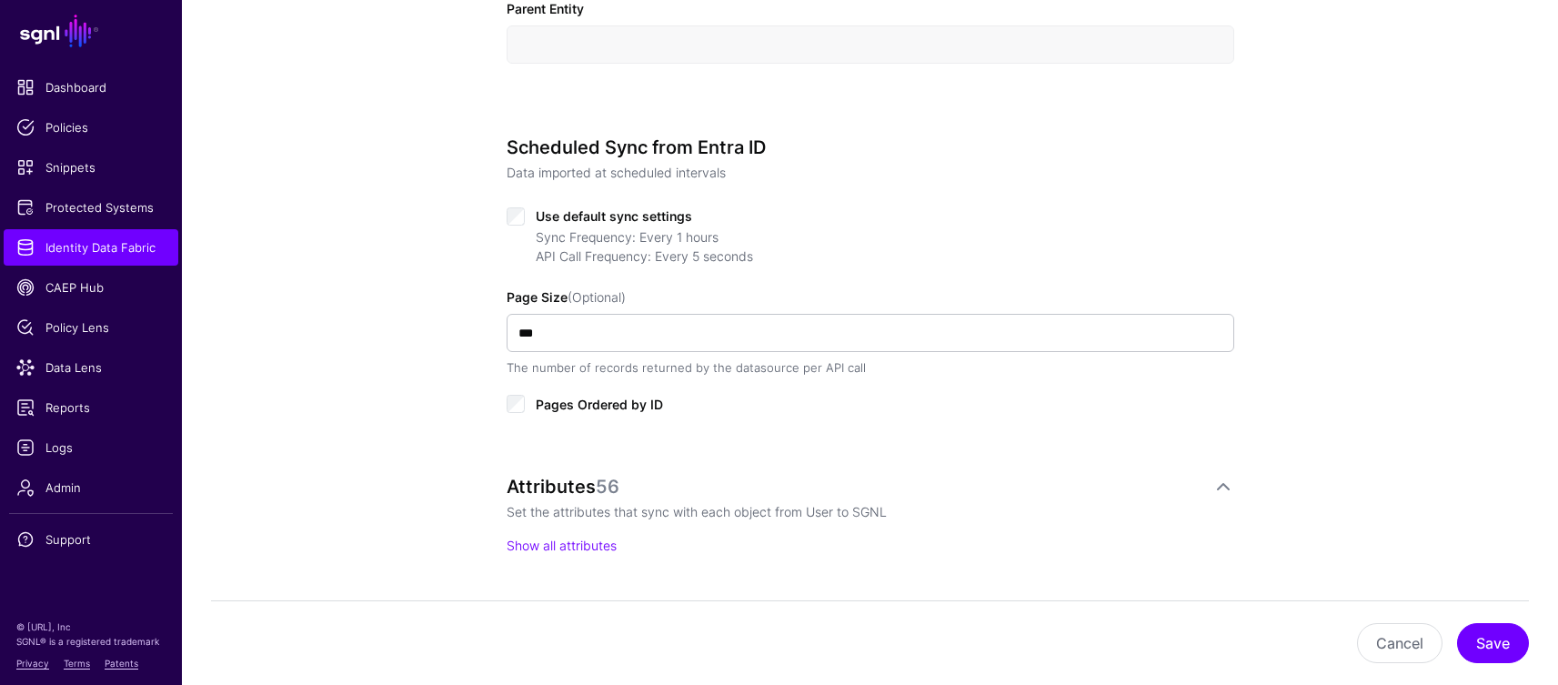
scroll to position [853, 0]
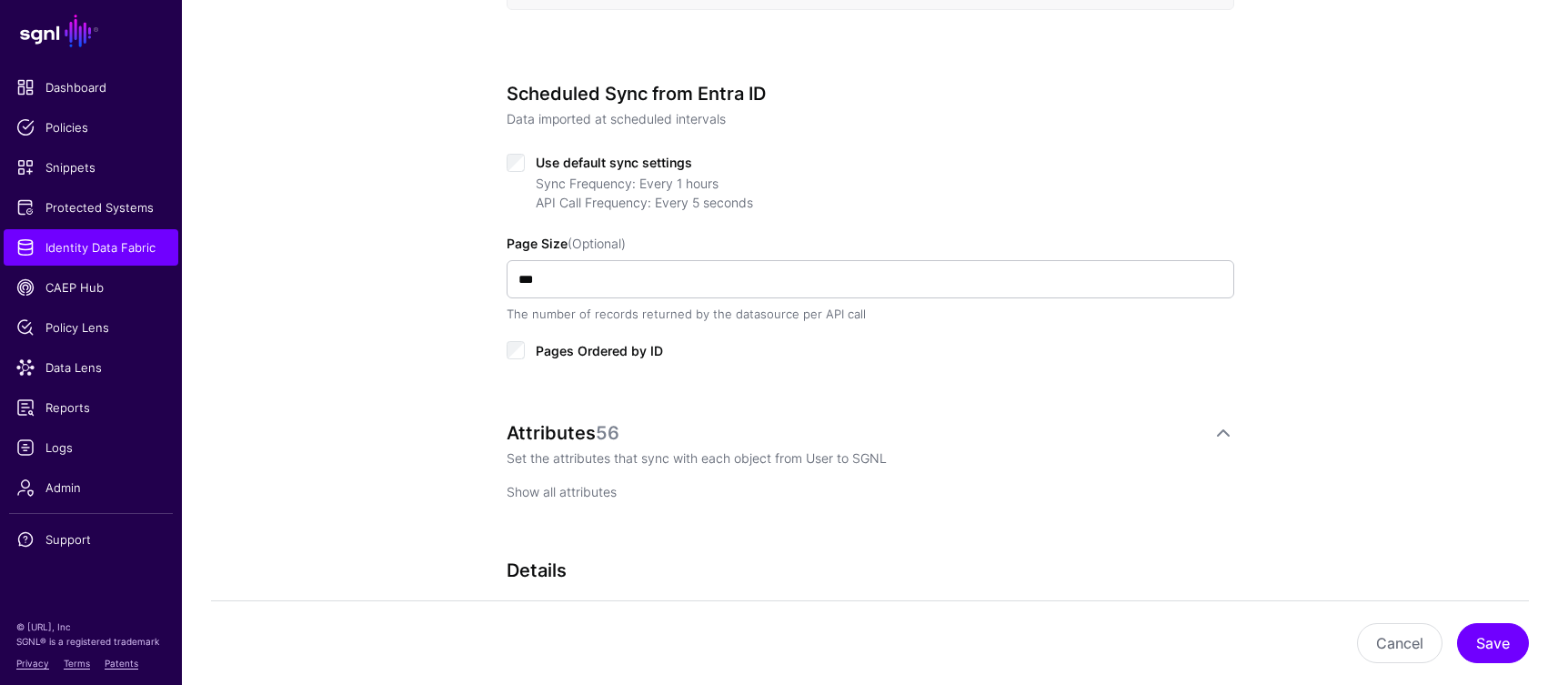
click at [556, 487] on link "Show all attributes" at bounding box center [561, 491] width 110 height 15
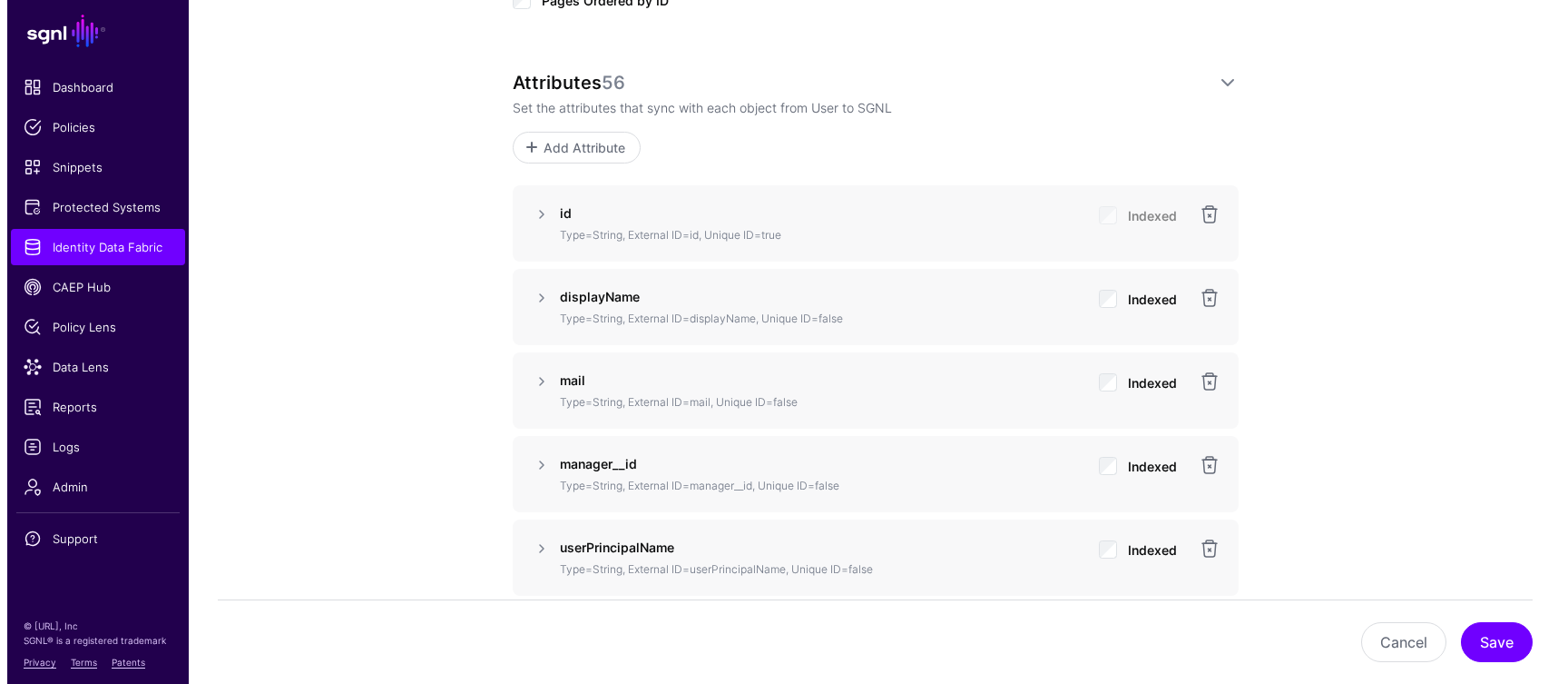
scroll to position [993, 0]
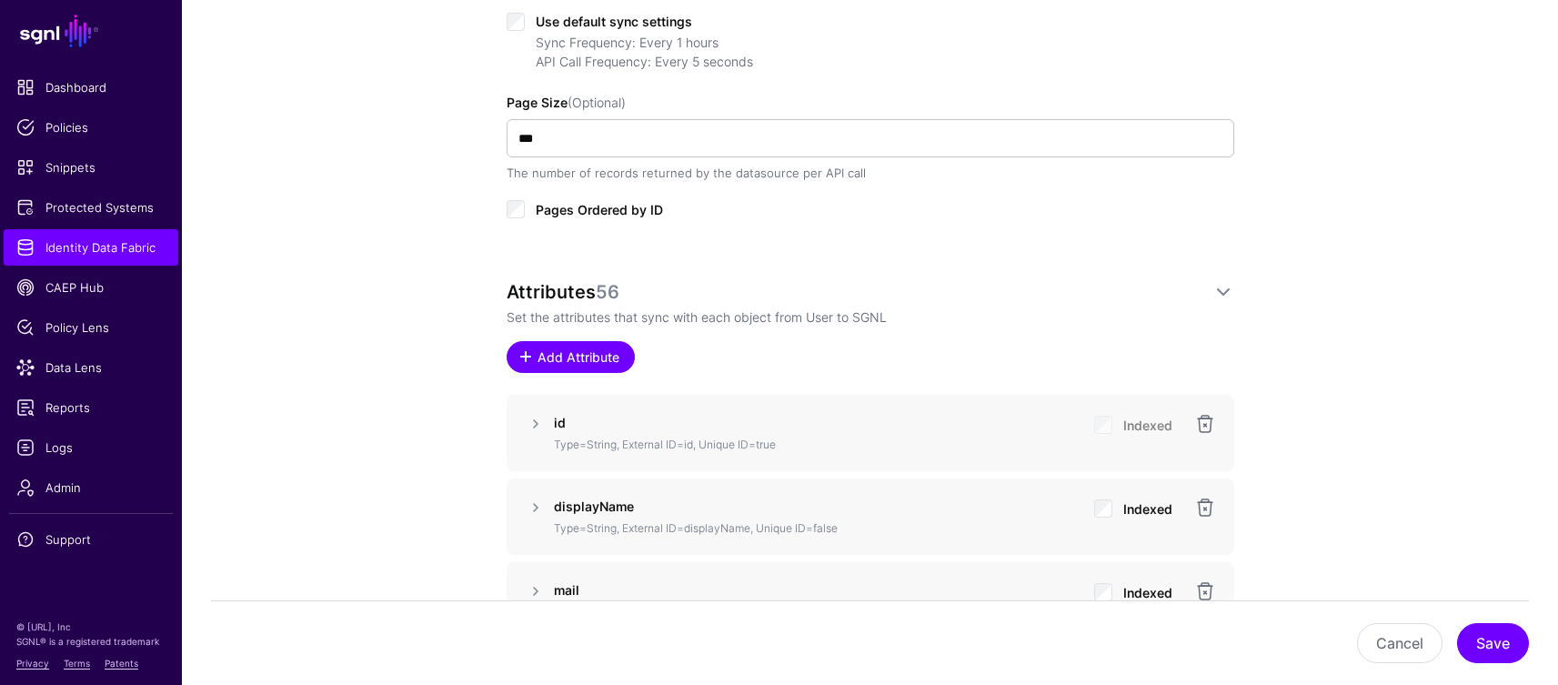
click at [601, 359] on span "Add Attribute" at bounding box center [578, 356] width 86 height 19
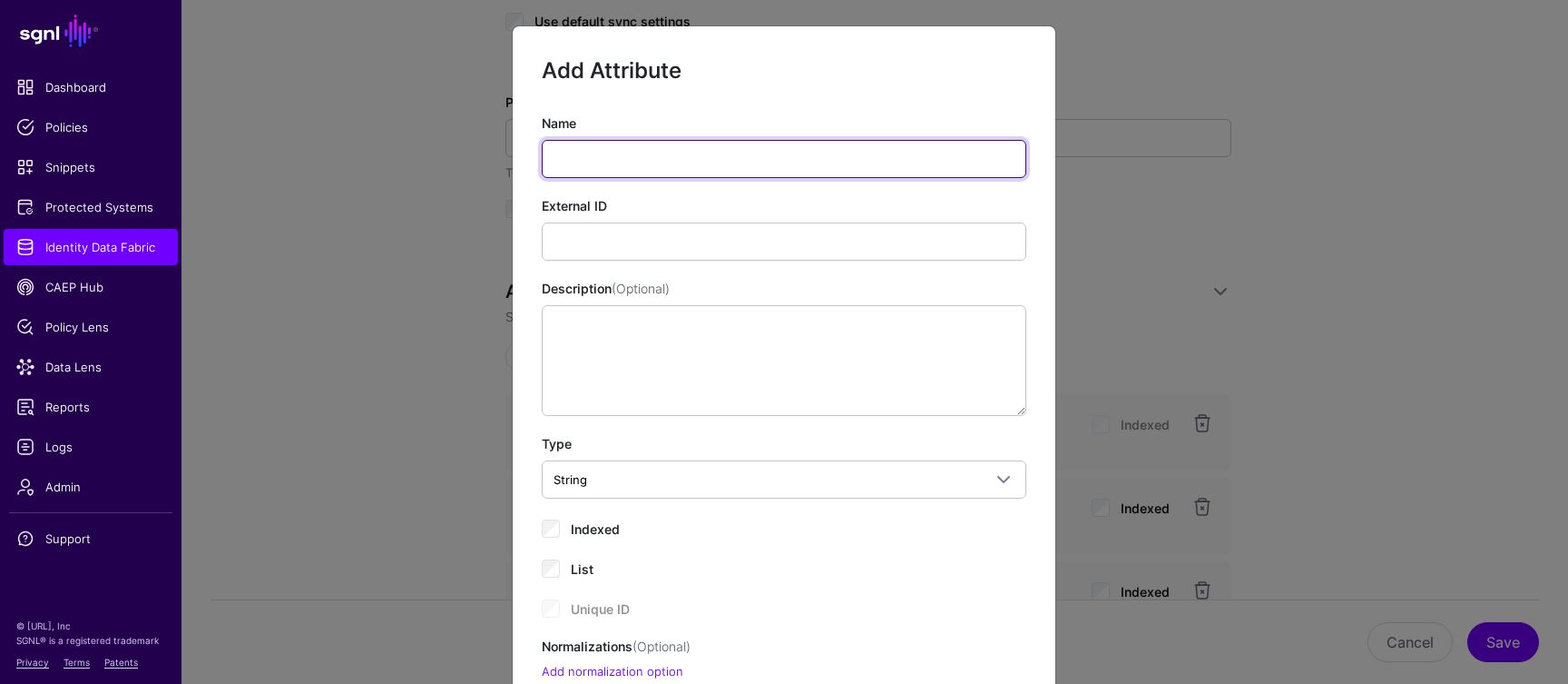
click at [616, 169] on input "Name" at bounding box center [784, 159] width 485 height 38
type input "*******"
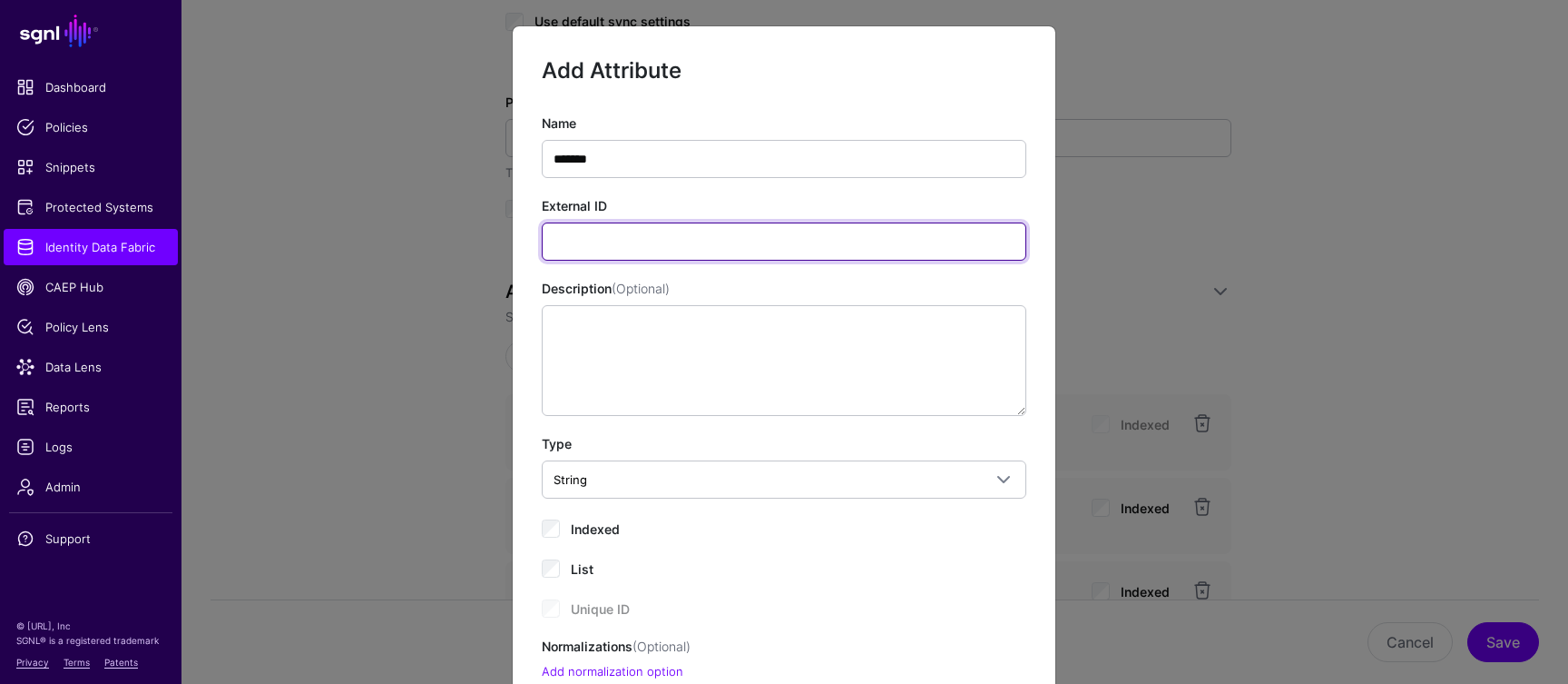
click at [587, 245] on input "External ID" at bounding box center [784, 242] width 485 height 38
type input "*******"
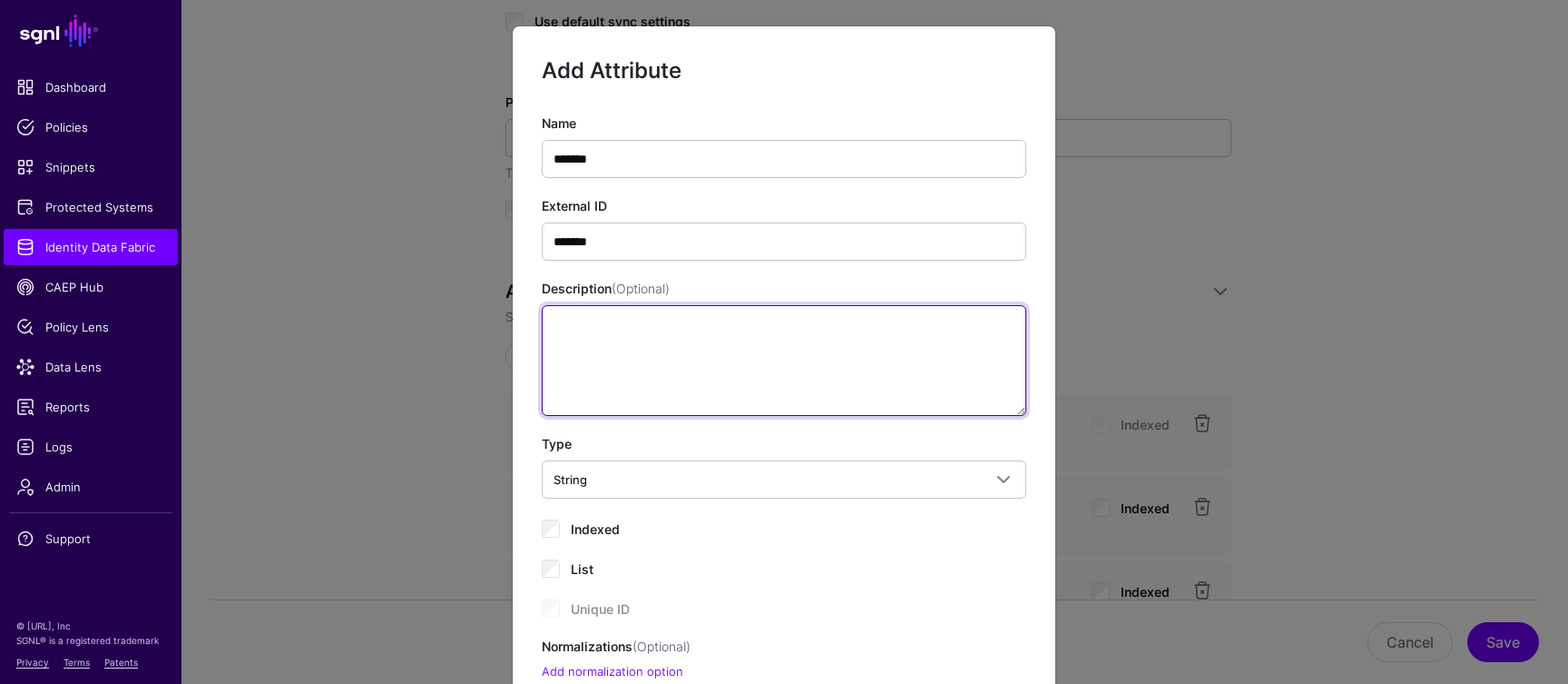
click at [630, 370] on textarea "Description (Optional)" at bounding box center [784, 360] width 485 height 111
click at [630, 365] on textarea "Description (Optional)" at bounding box center [784, 360] width 485 height 111
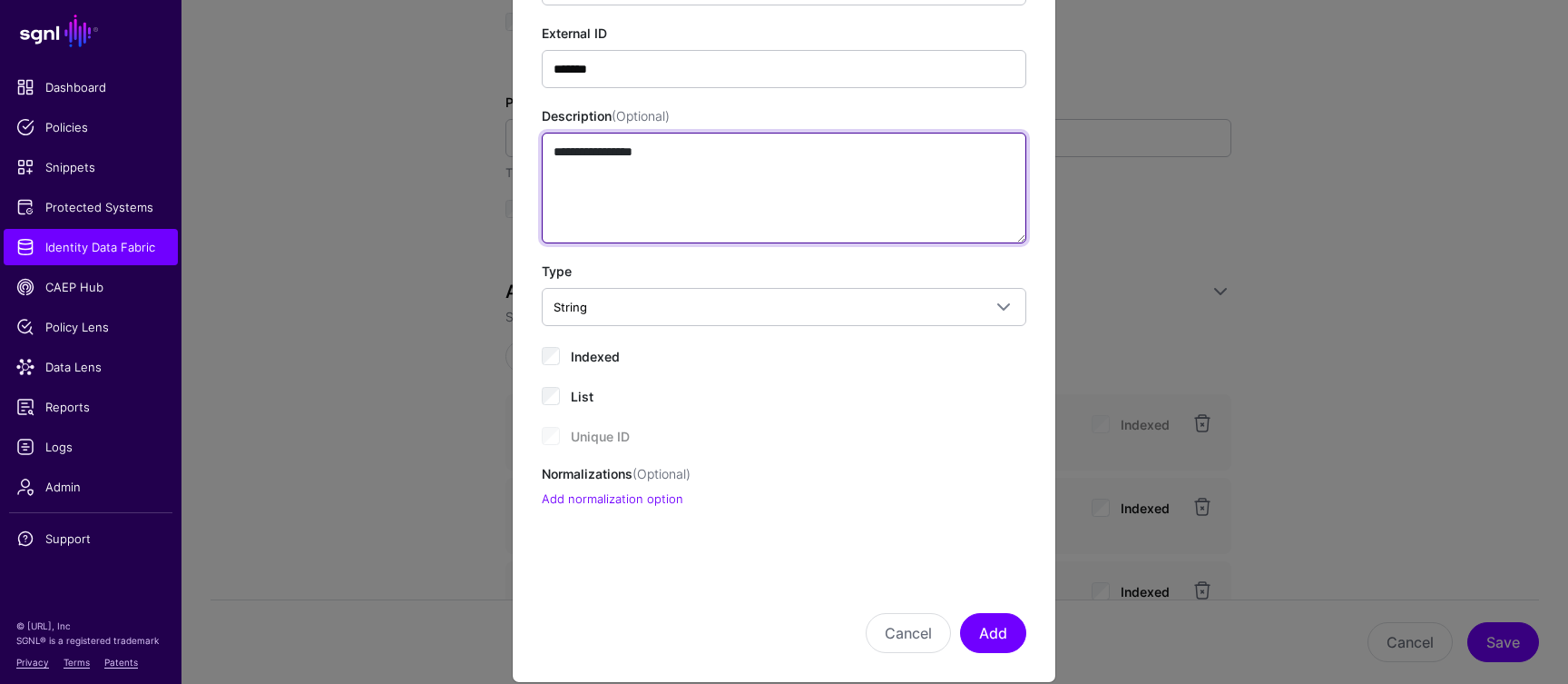
scroll to position [197, 0]
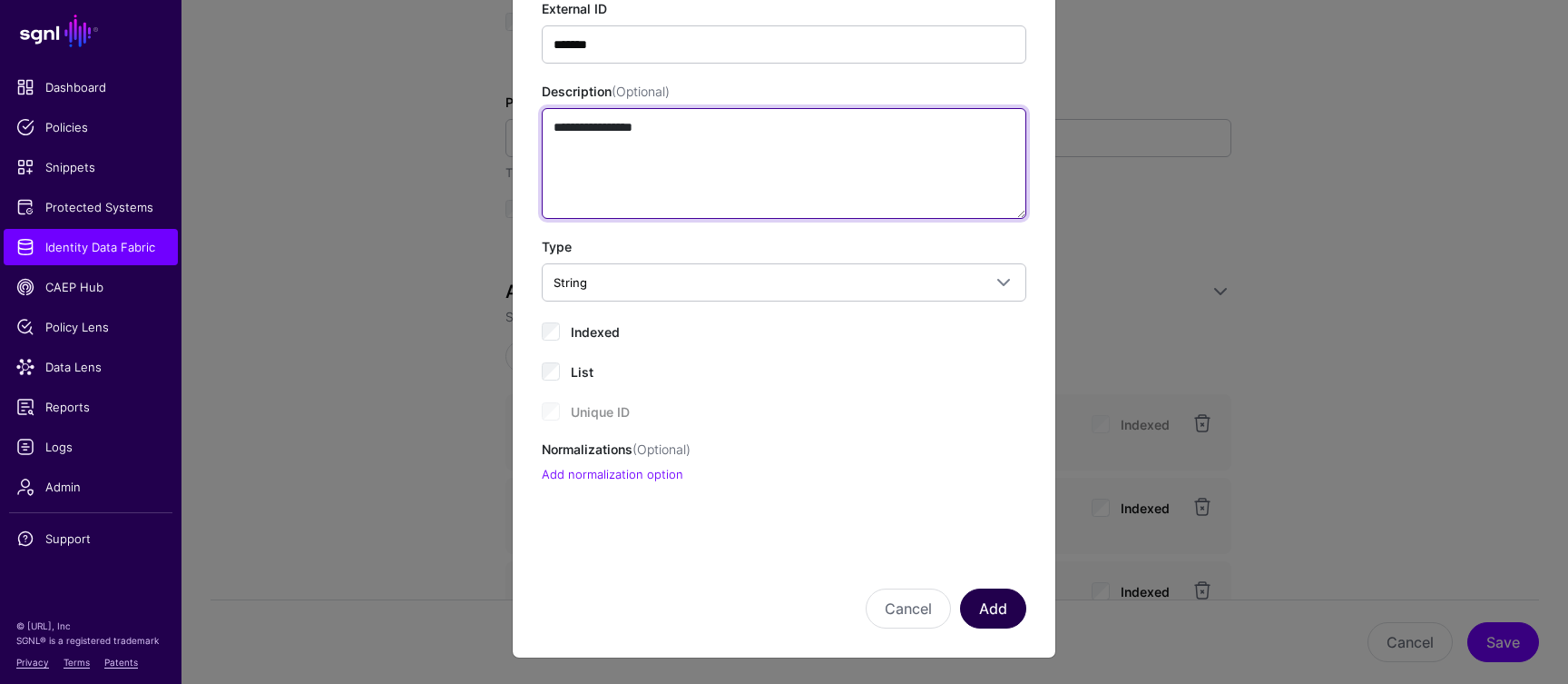
type textarea "**********"
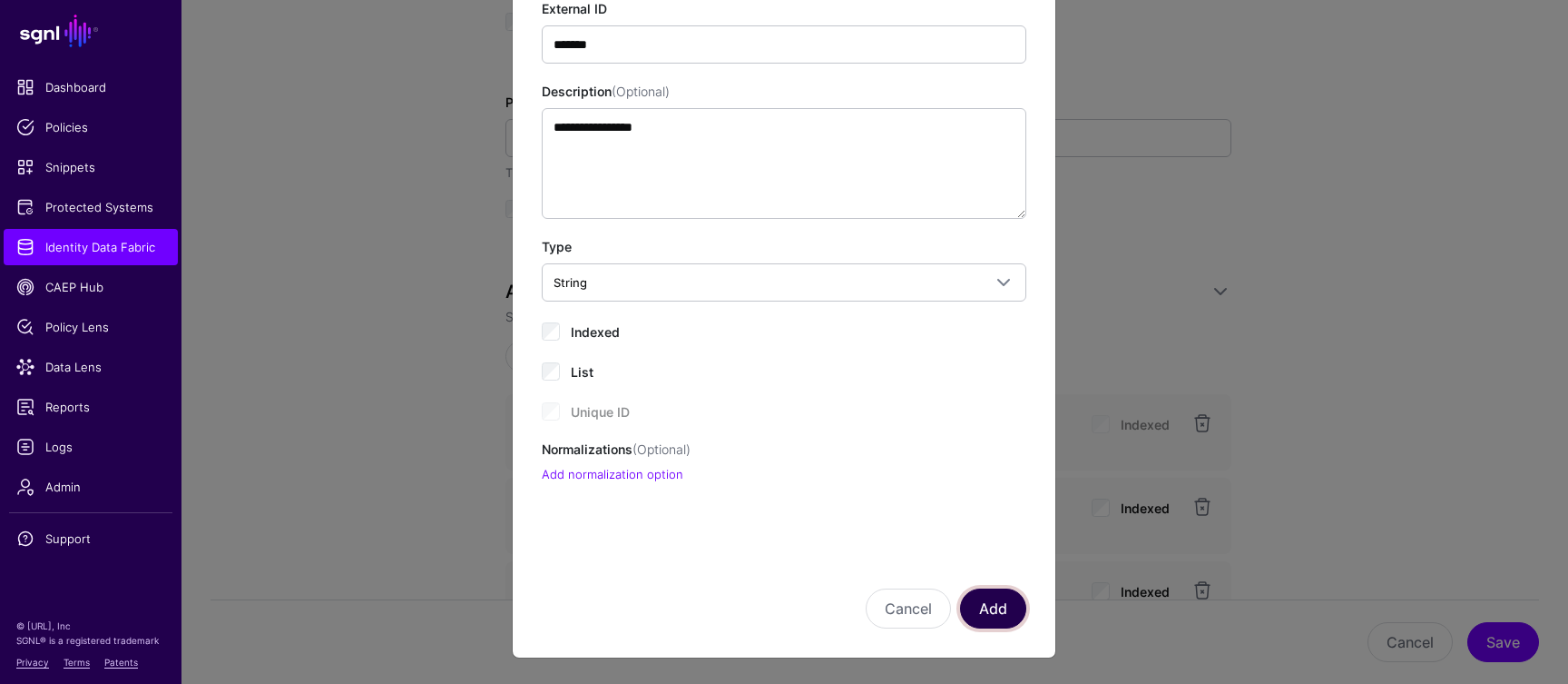
click at [998, 605] on button "Add" at bounding box center [993, 608] width 66 height 40
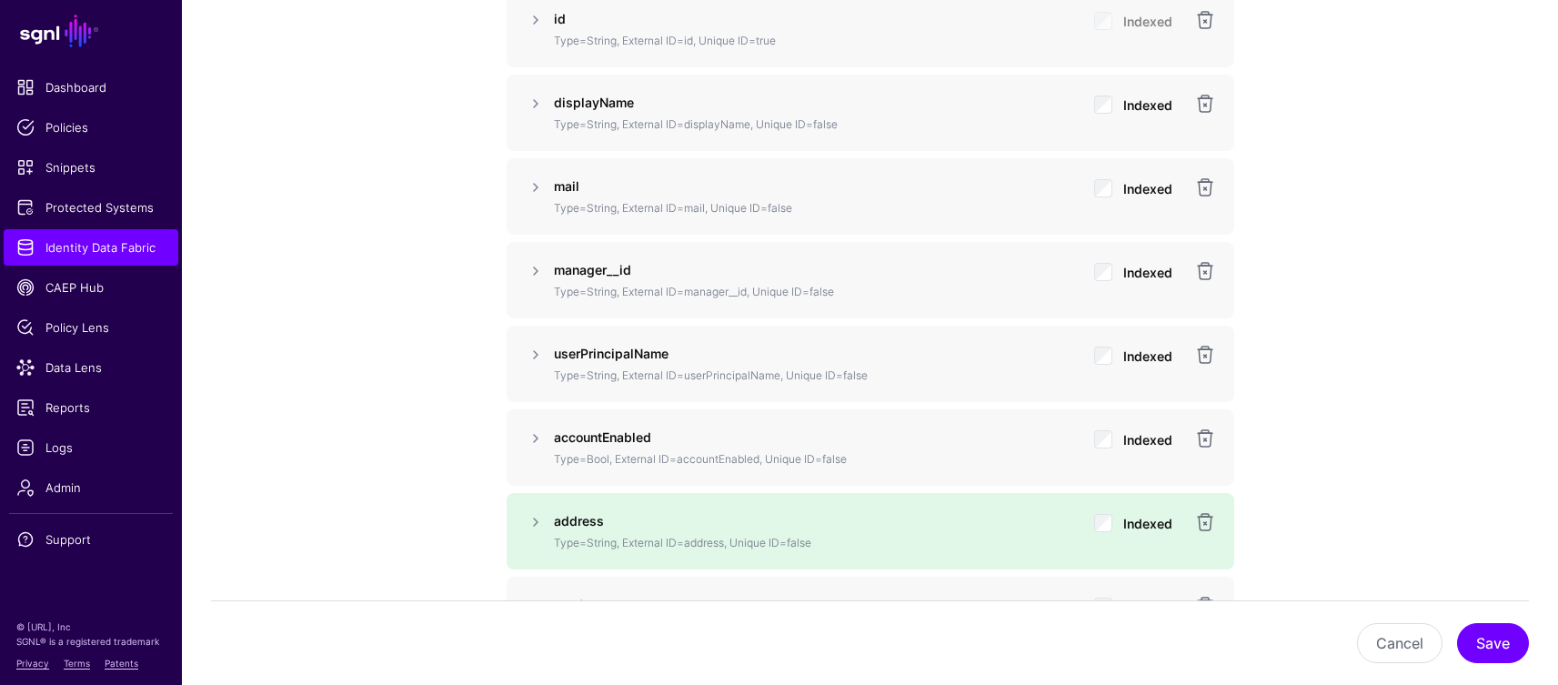
scroll to position [1401, 0]
click at [541, 354] on link at bounding box center [536, 351] width 22 height 22
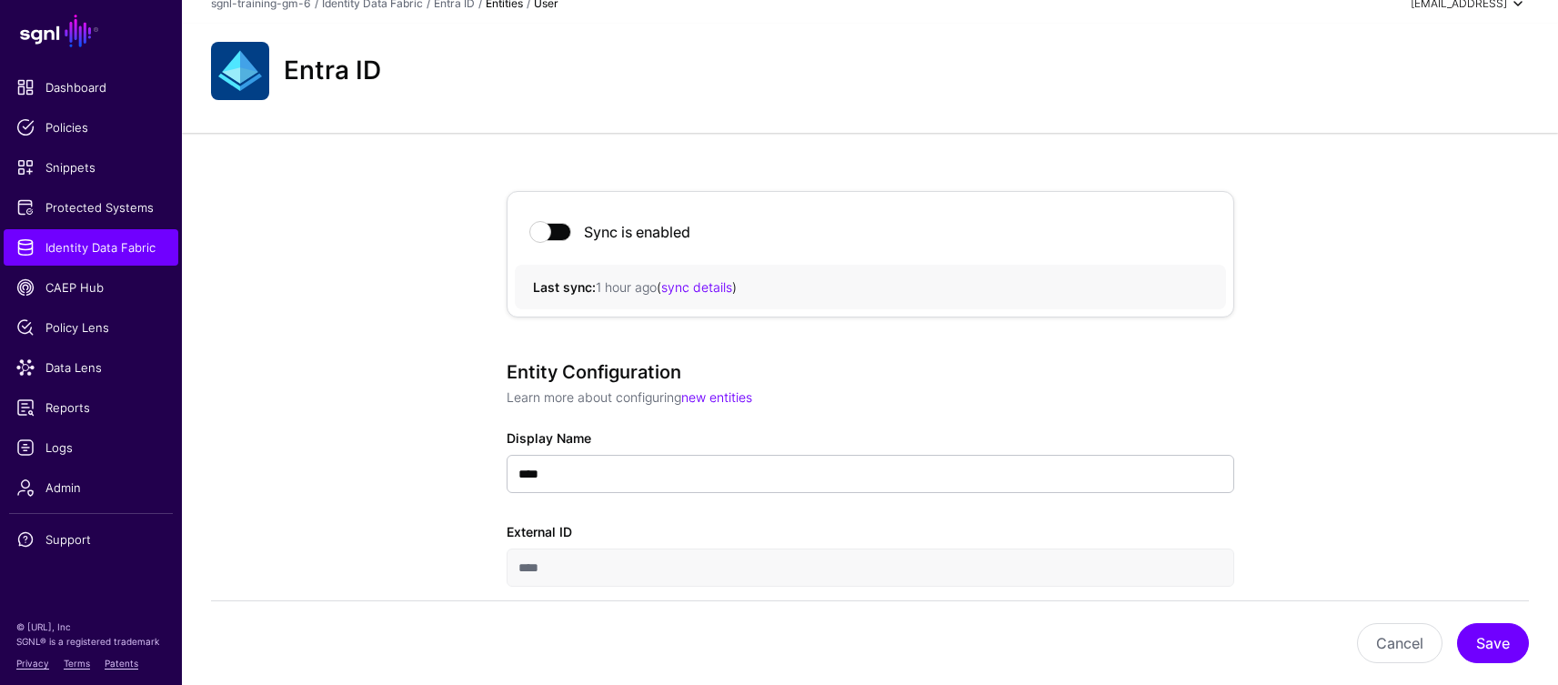
scroll to position [0, 0]
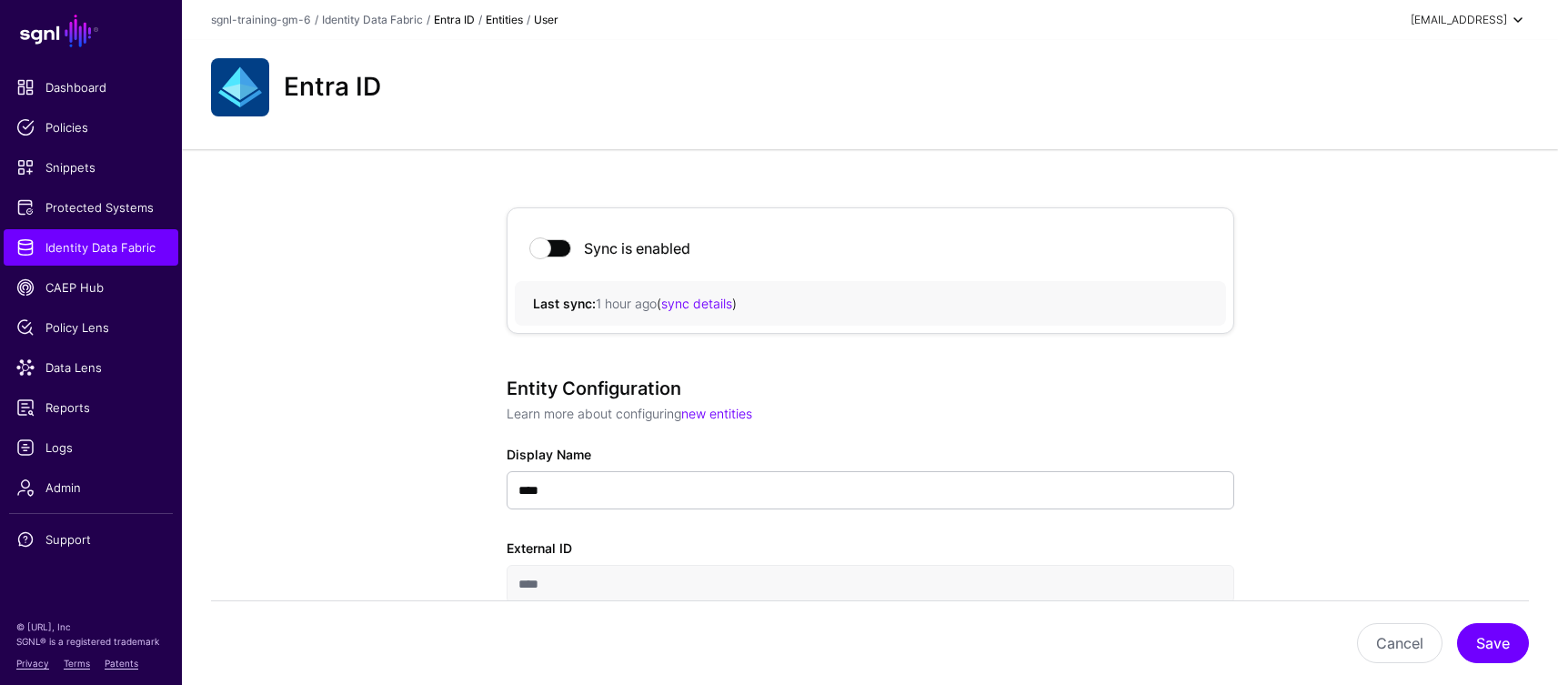
click at [450, 24] on link "Entra ID" at bounding box center [454, 20] width 41 height 14
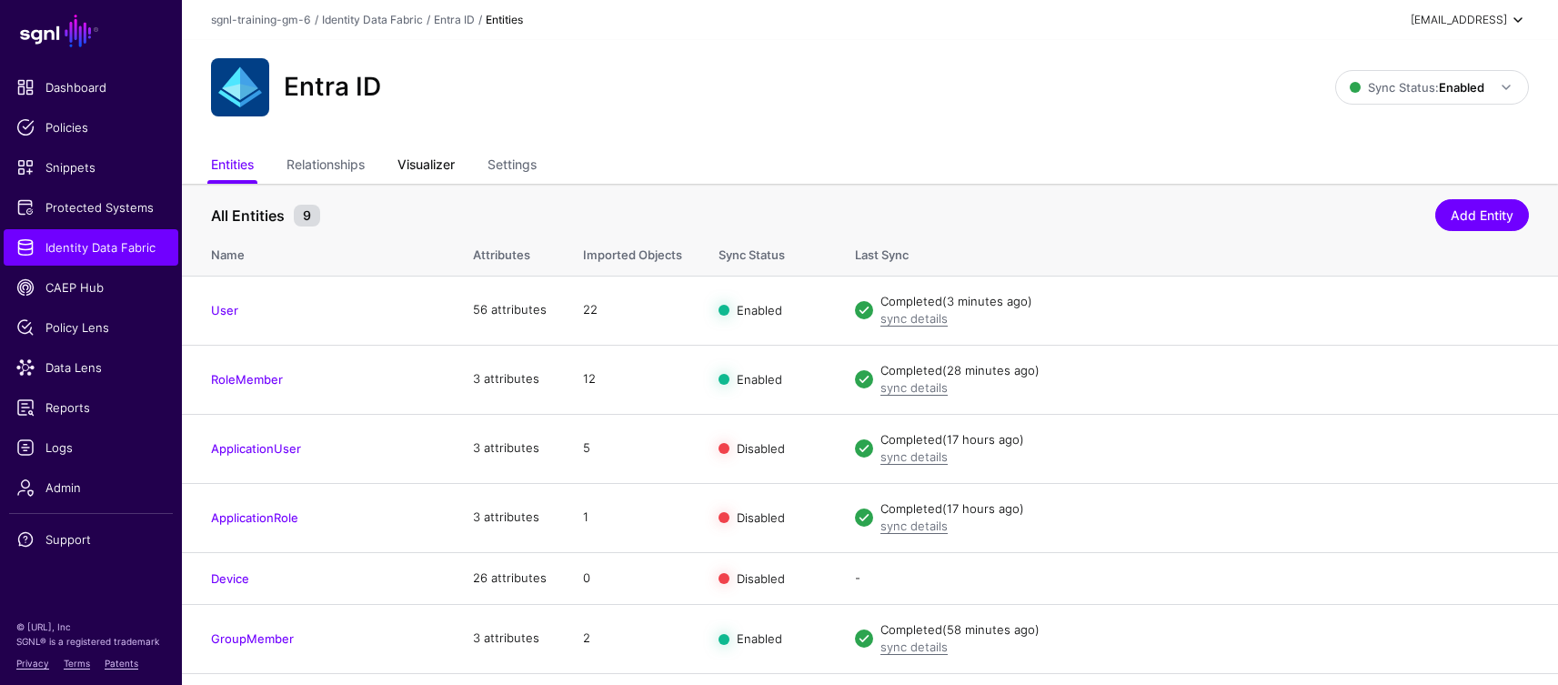
click at [444, 165] on link "Visualizer" at bounding box center [425, 166] width 57 height 35
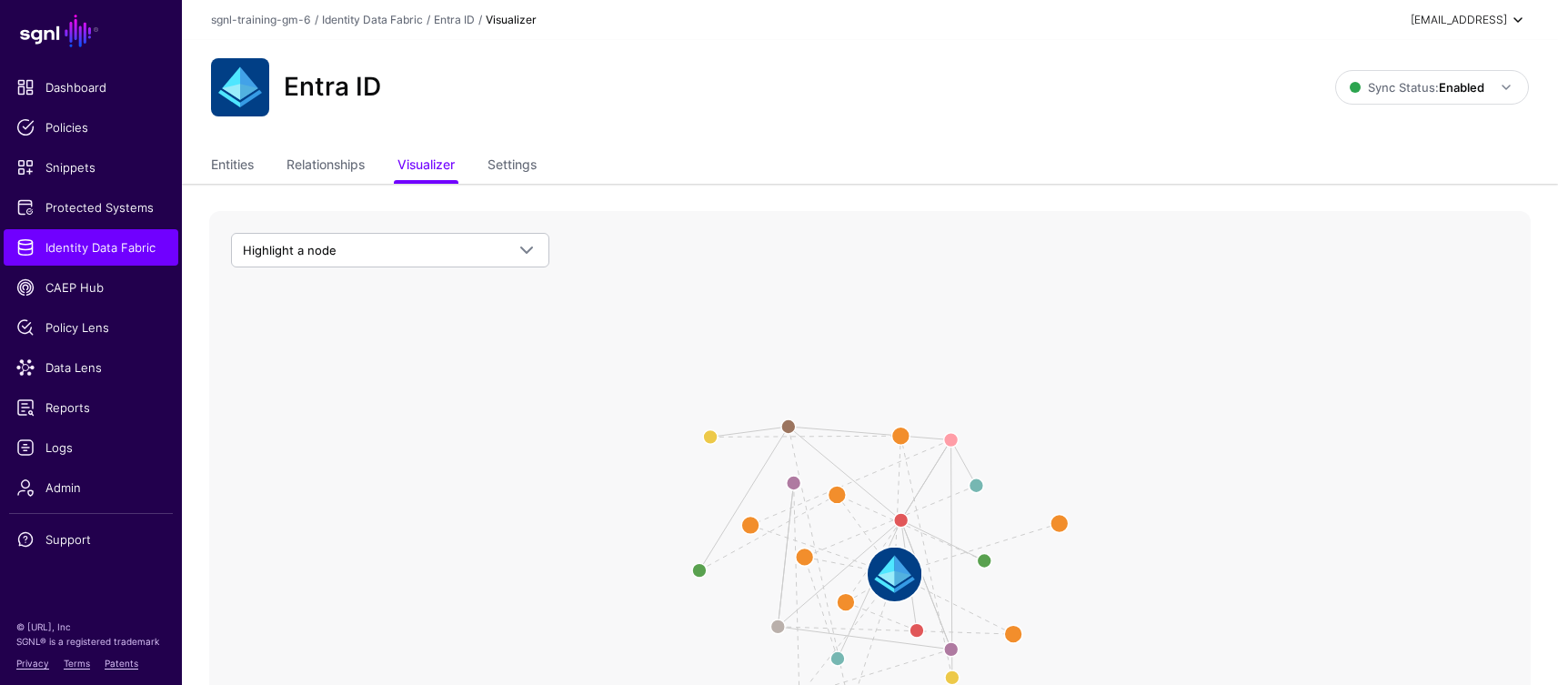
click at [894, 572] on image at bounding box center [894, 574] width 54 height 54
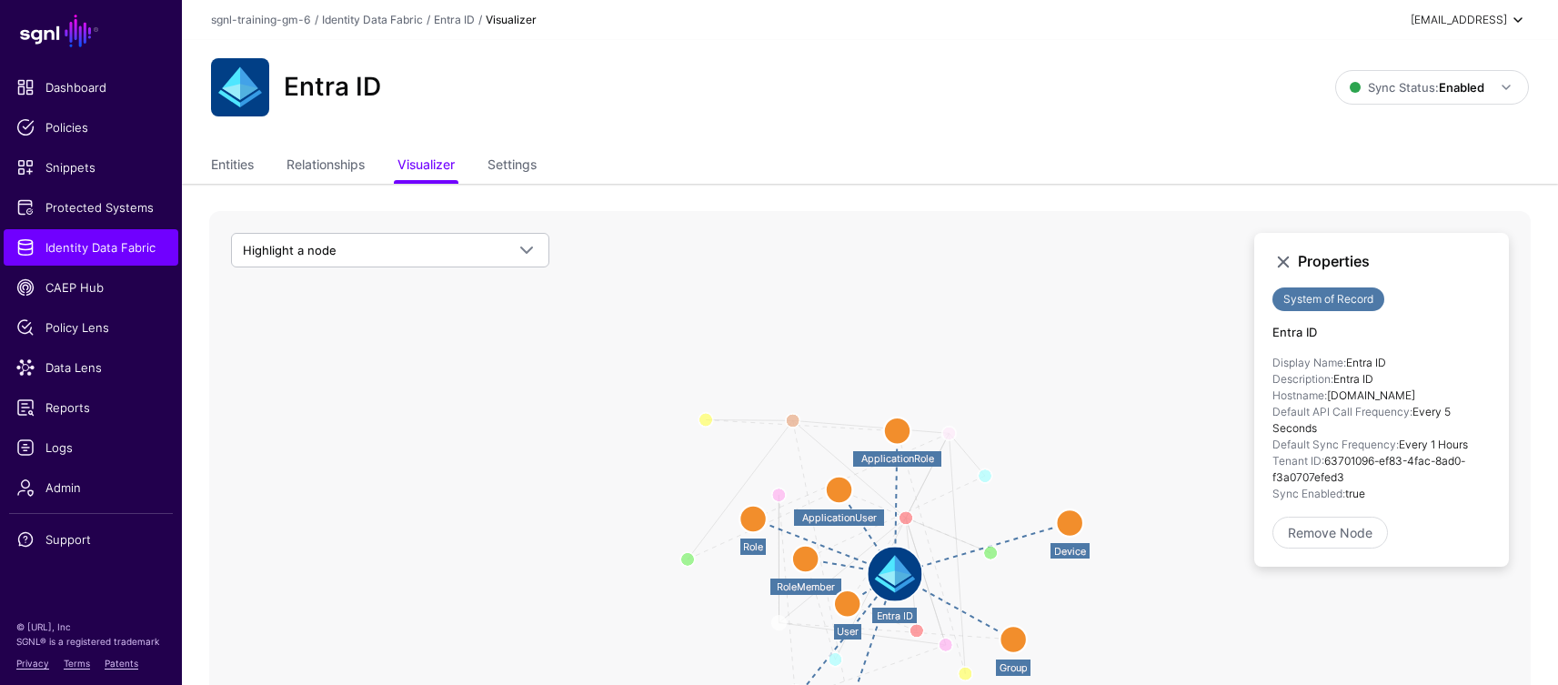
click at [814, 115] on div "Entra ID" at bounding box center [773, 87] width 1138 height 58
